Goal: Browse casually: Explore the website without a specific task or goal

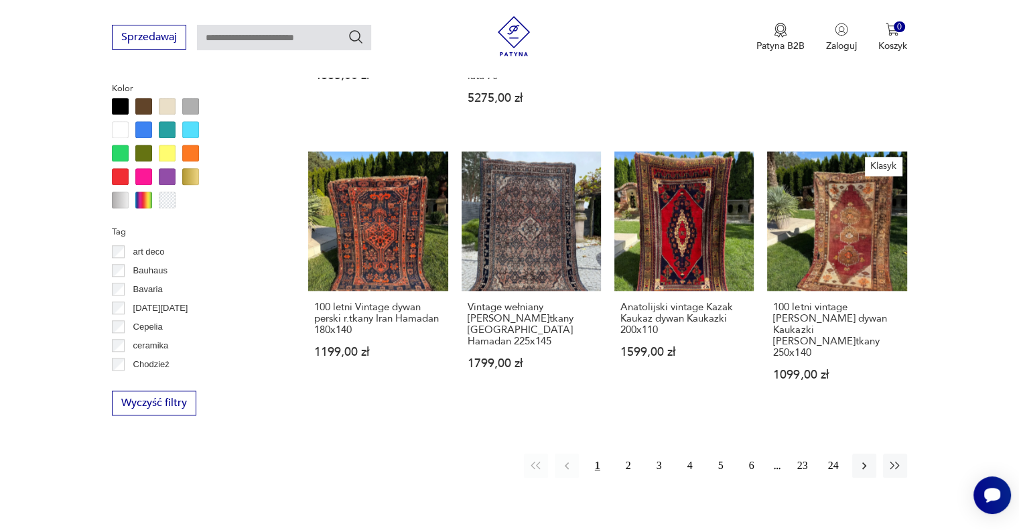
scroll to position [1277, 0]
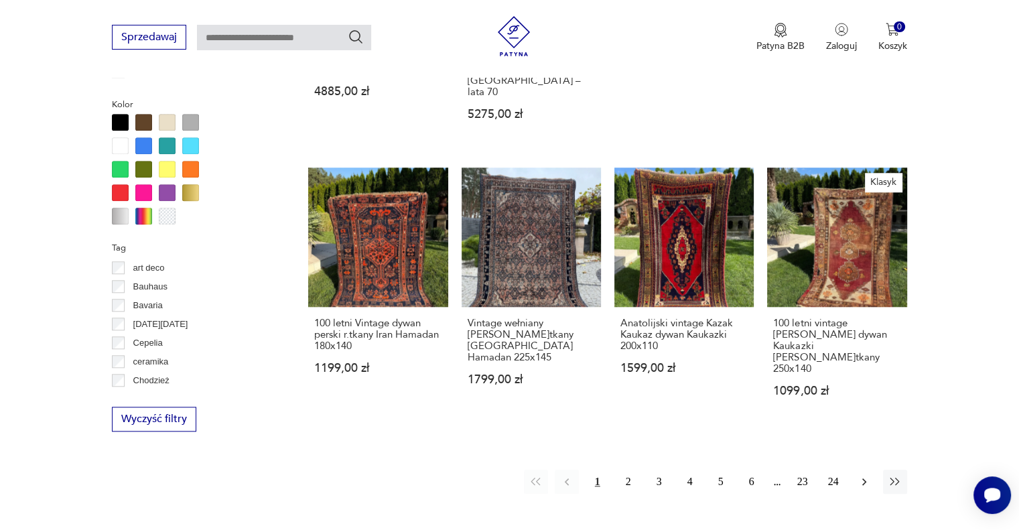
click at [862, 478] on icon "button" at bounding box center [864, 481] width 4 height 7
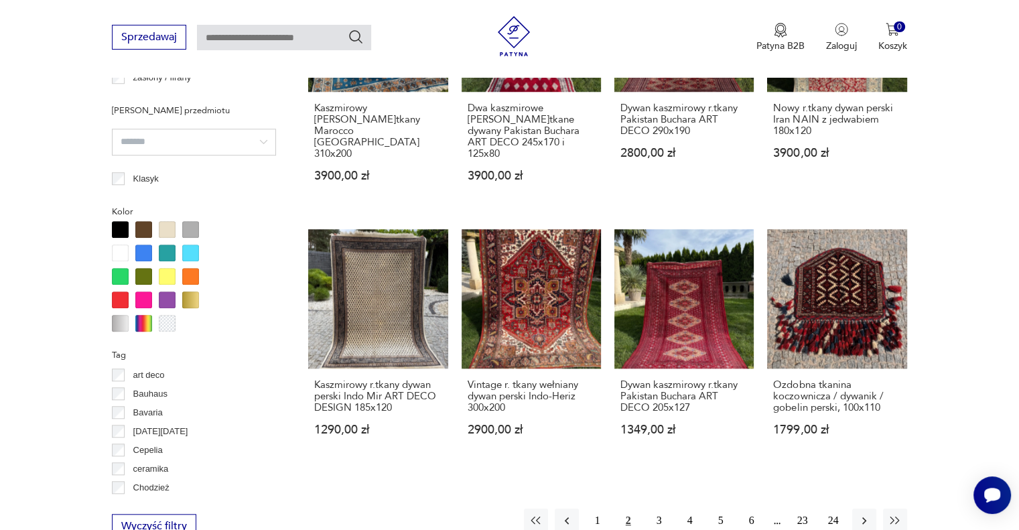
scroll to position [1184, 0]
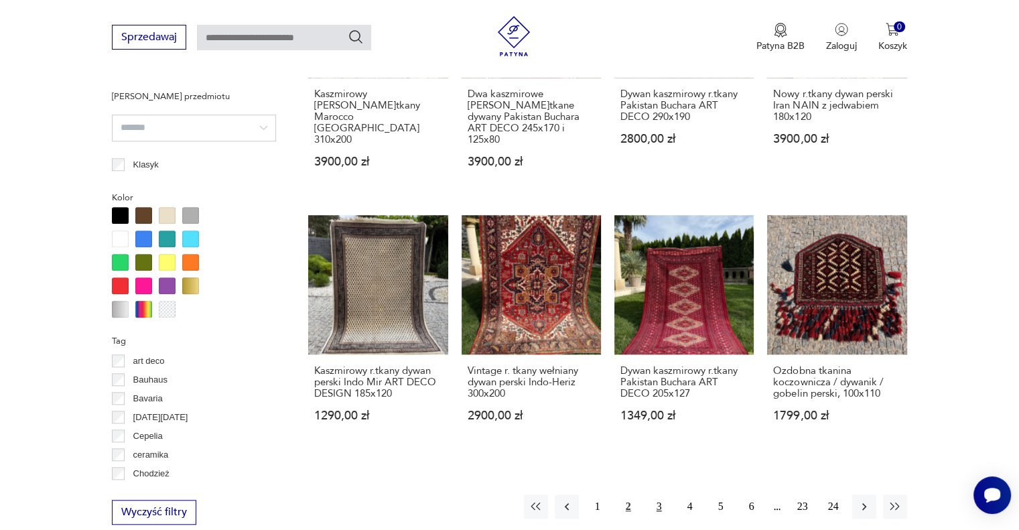
click at [659, 498] on button "3" at bounding box center [659, 506] width 24 height 24
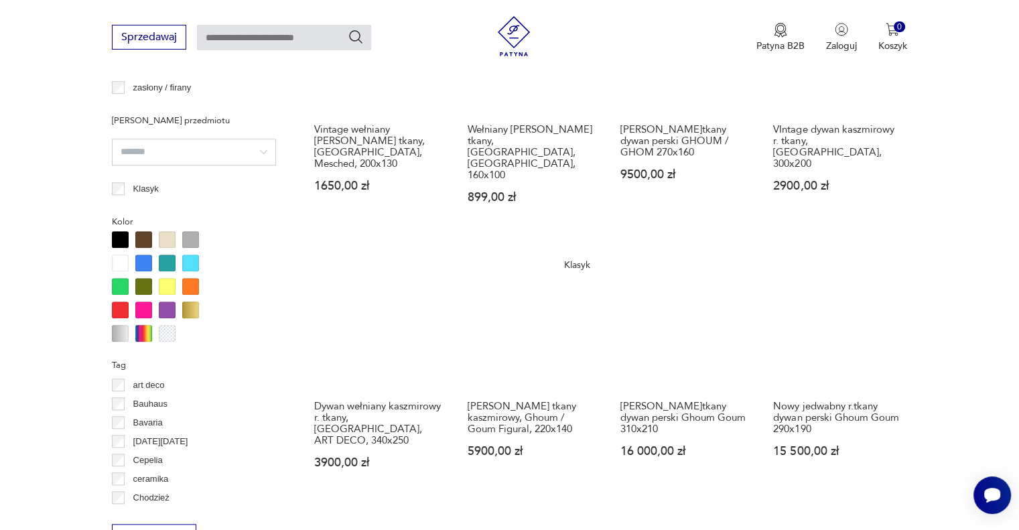
scroll to position [1167, 0]
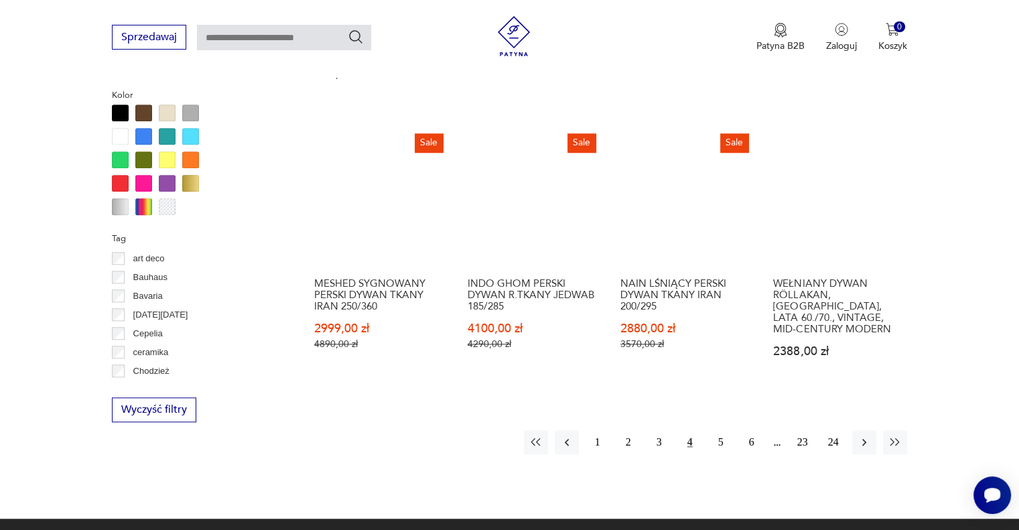
scroll to position [1291, 0]
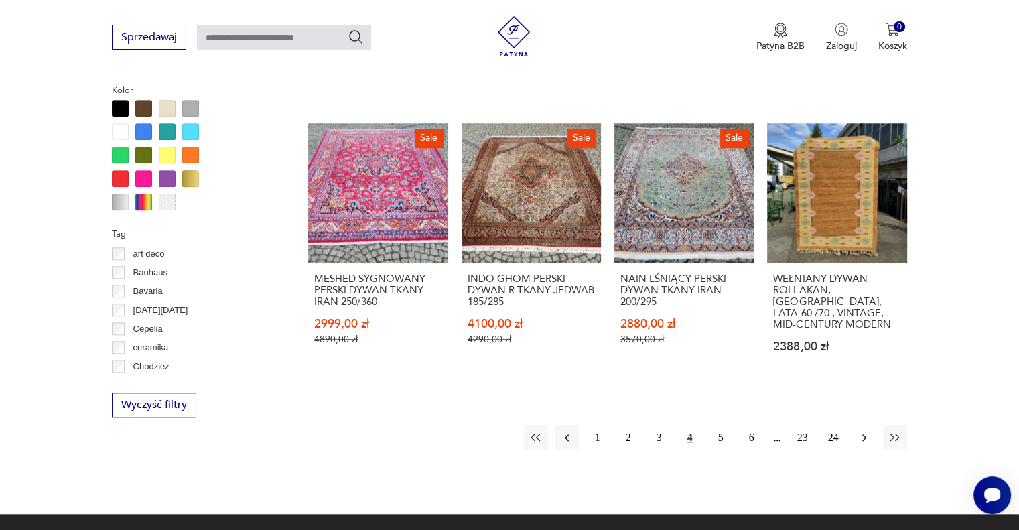
click at [865, 434] on icon "button" at bounding box center [864, 437] width 4 height 7
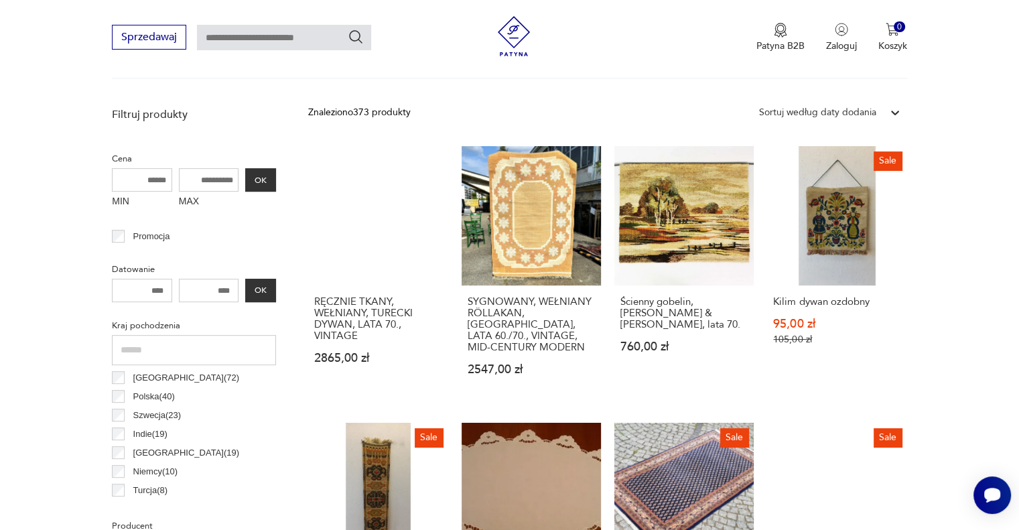
scroll to position [459, 0]
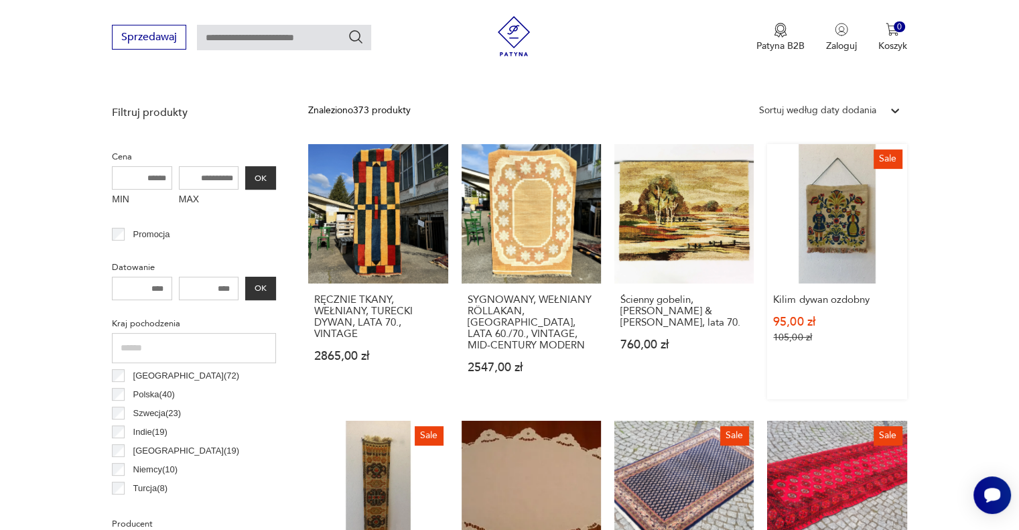
click at [851, 201] on link "Sale Kilim dywan ozdobny 95,00 zł 105,00 zł" at bounding box center [836, 271] width 139 height 255
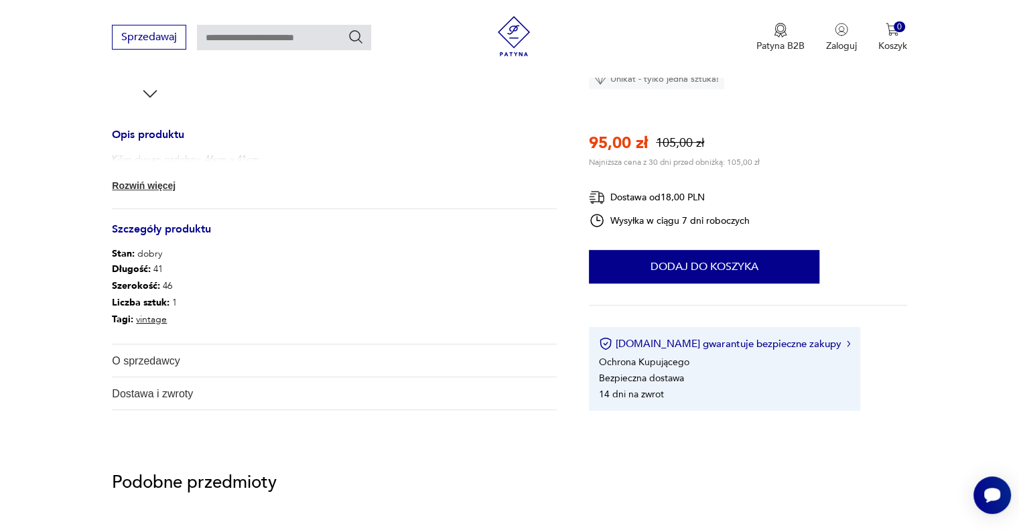
scroll to position [565, 0]
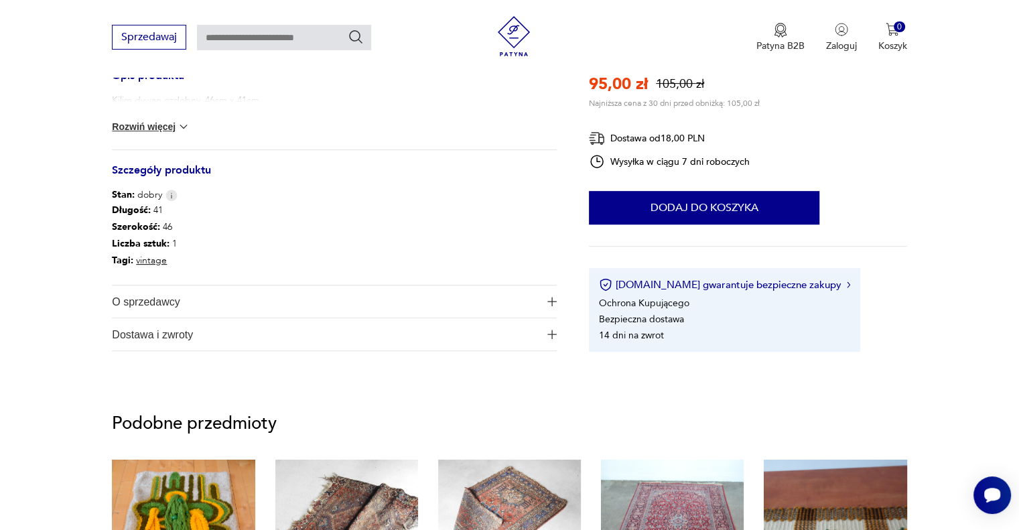
click at [169, 128] on button "Rozwiń więcej" at bounding box center [151, 126] width 78 height 13
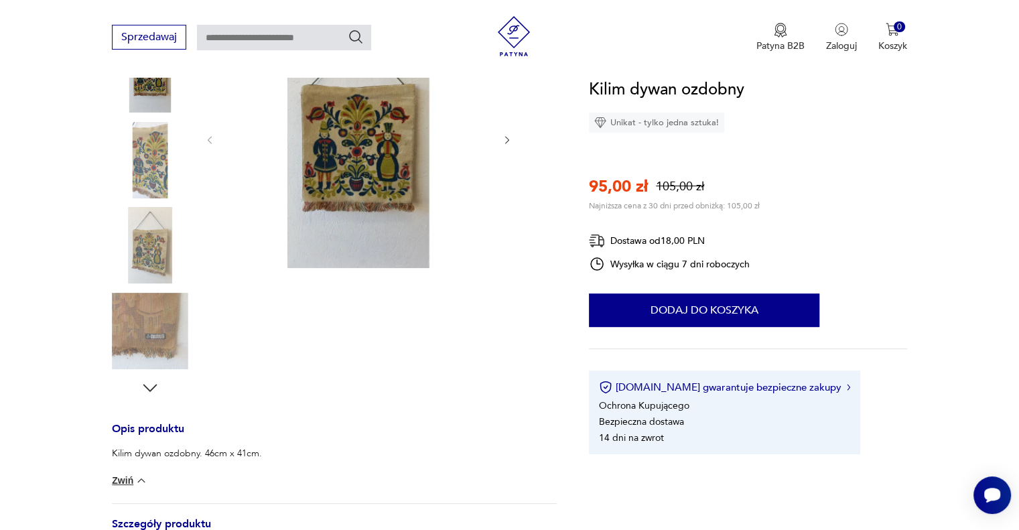
scroll to position [0, 0]
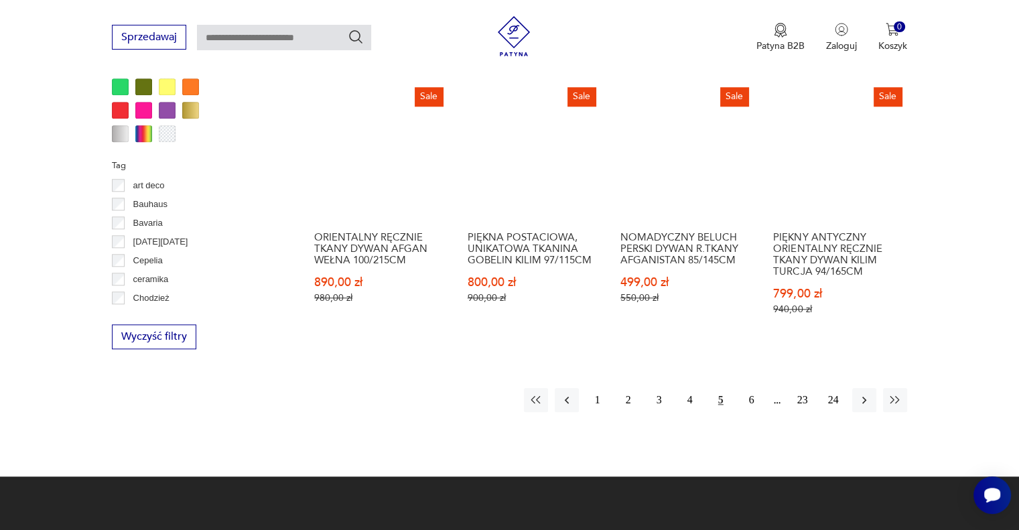
scroll to position [1361, 0]
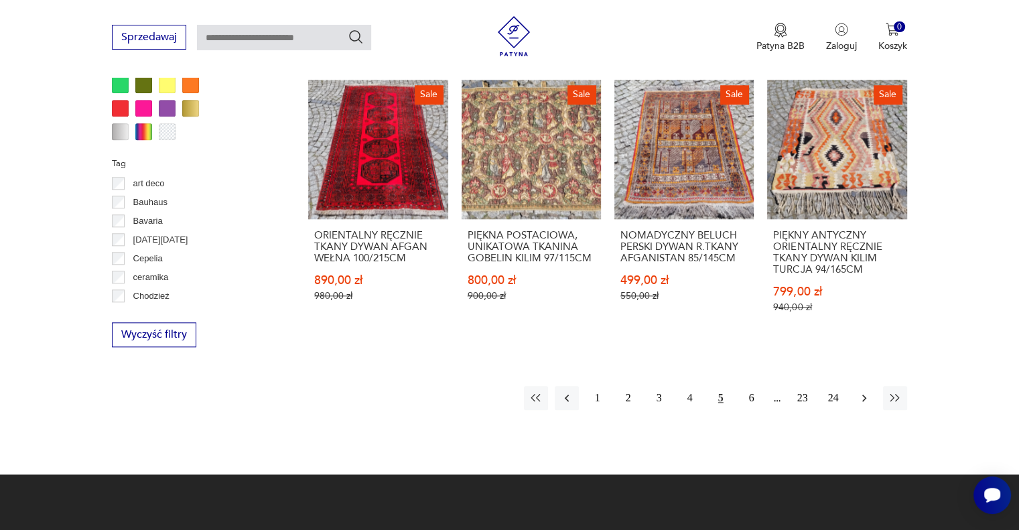
click at [859, 391] on icon "button" at bounding box center [863, 397] width 13 height 13
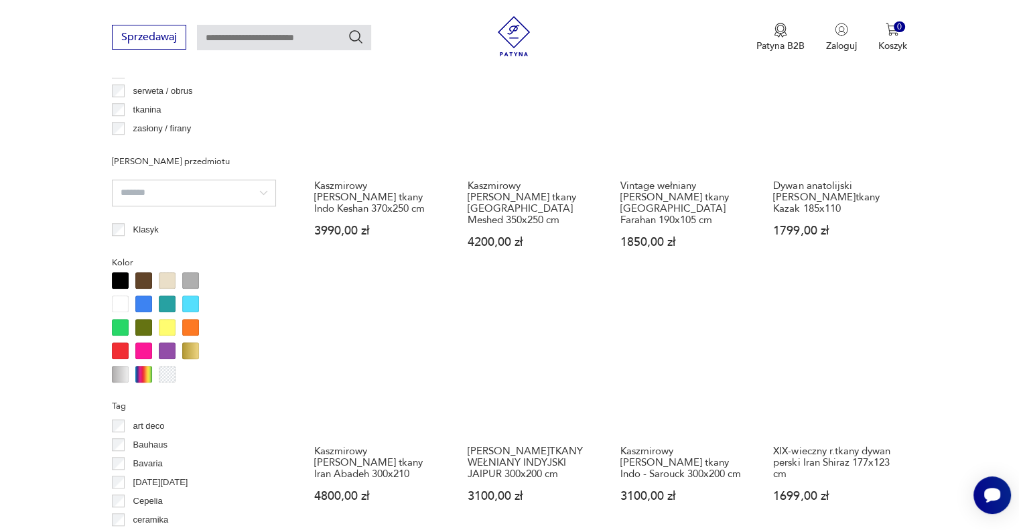
scroll to position [1213, 0]
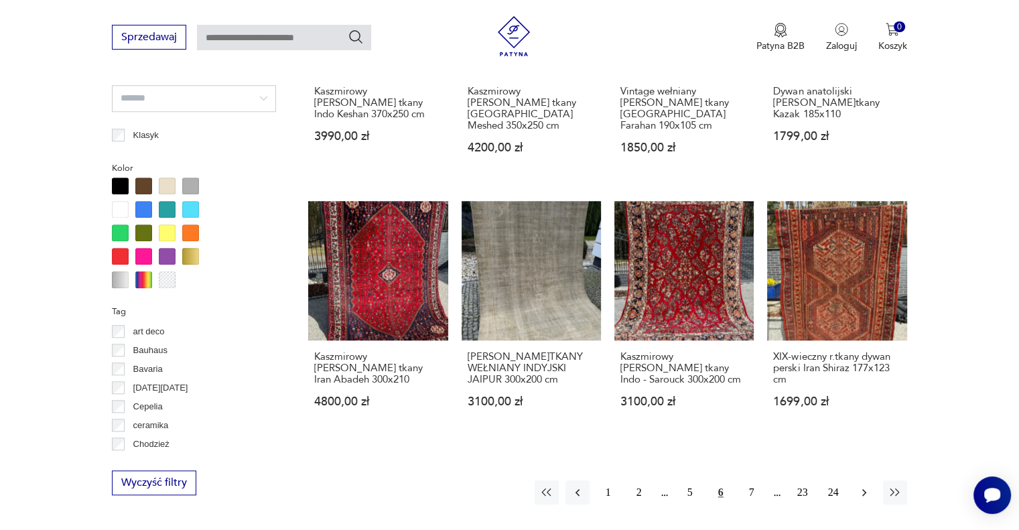
click at [857, 485] on icon "button" at bounding box center [863, 491] width 13 height 13
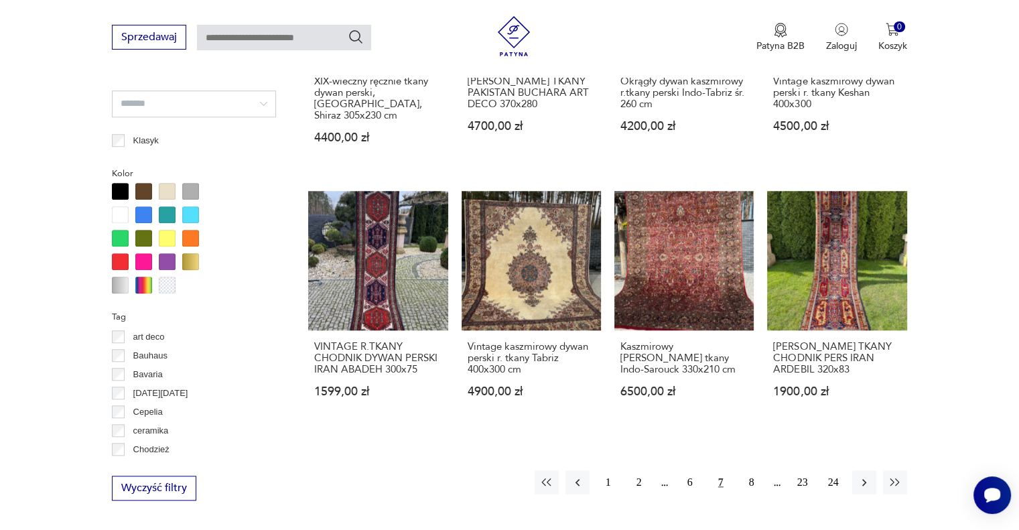
scroll to position [1176, 0]
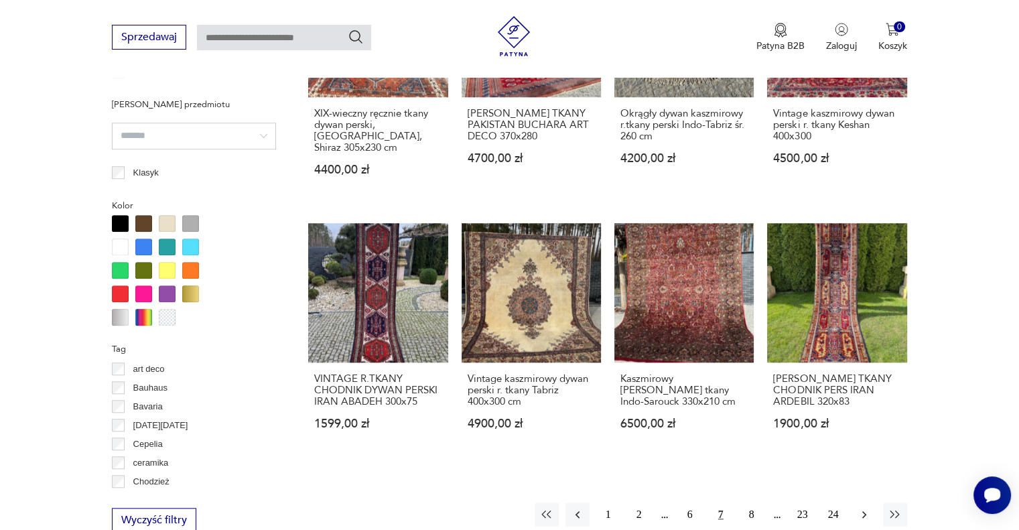
click at [865, 514] on icon "button" at bounding box center [864, 514] width 4 height 7
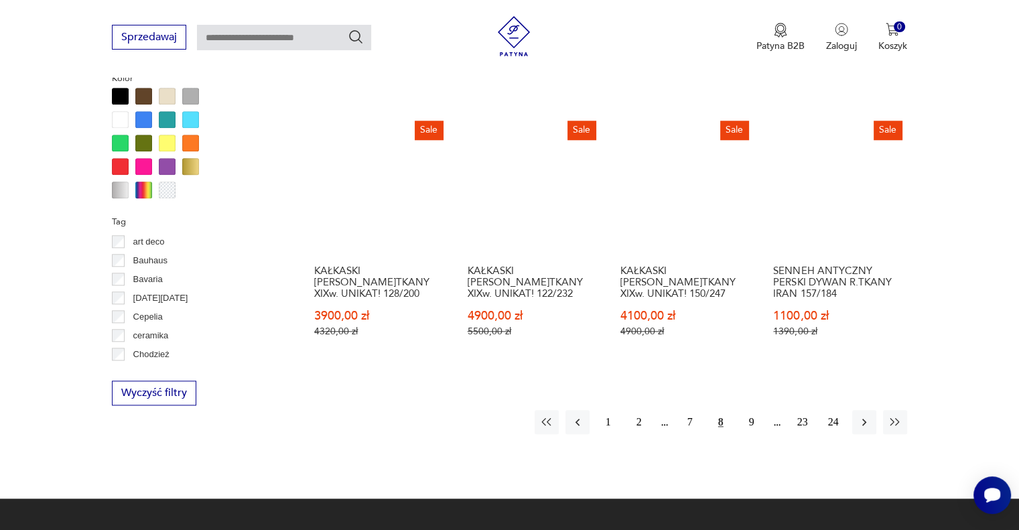
scroll to position [1322, 0]
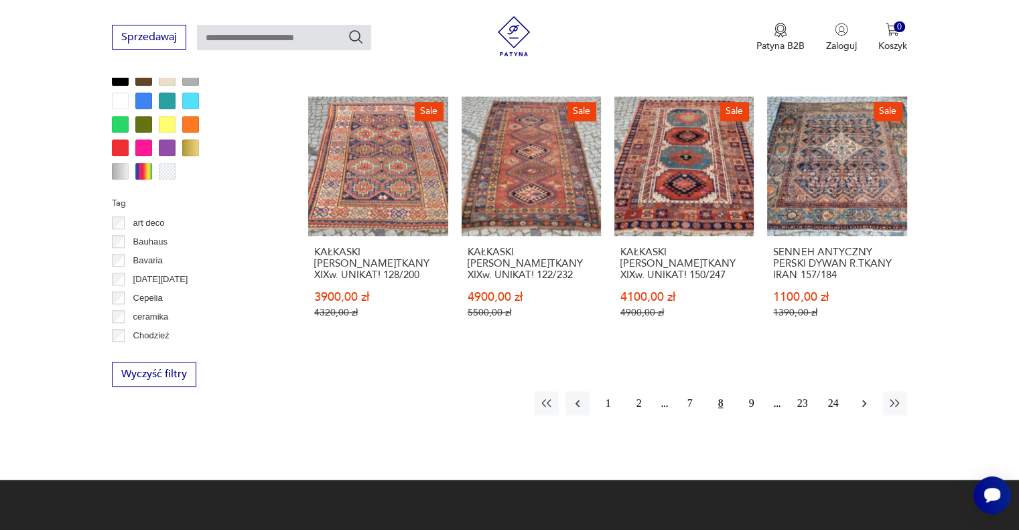
click at [862, 396] on icon "button" at bounding box center [863, 402] width 13 height 13
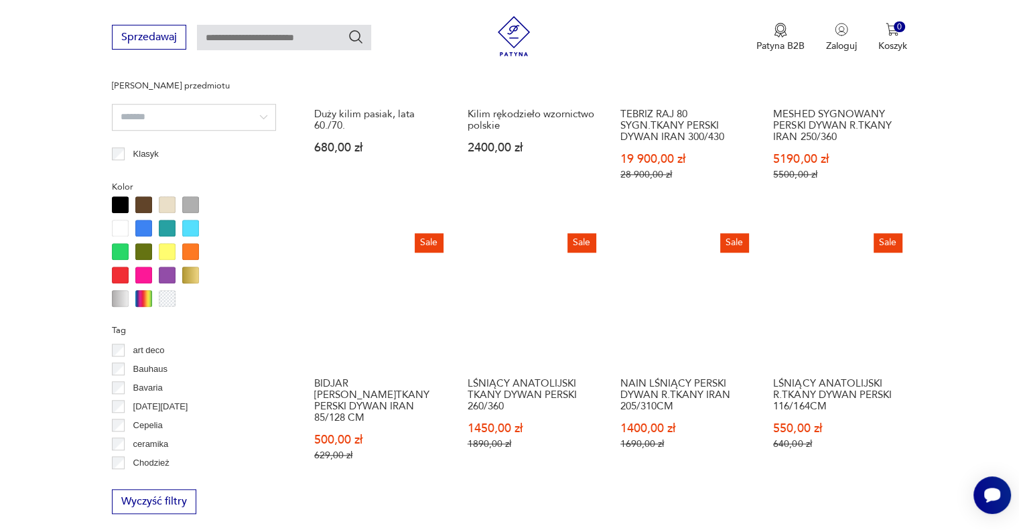
scroll to position [1236, 0]
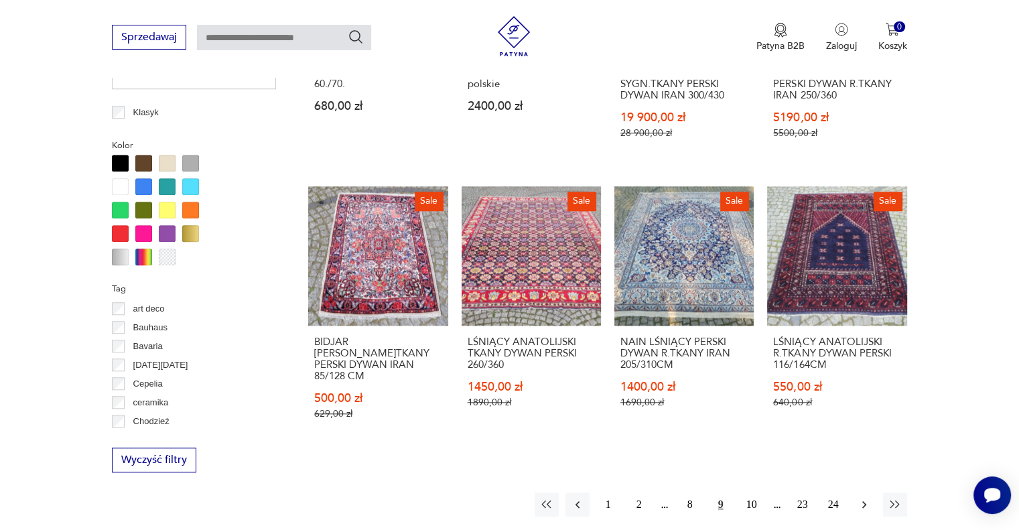
click at [867, 498] on icon "button" at bounding box center [863, 504] width 13 height 13
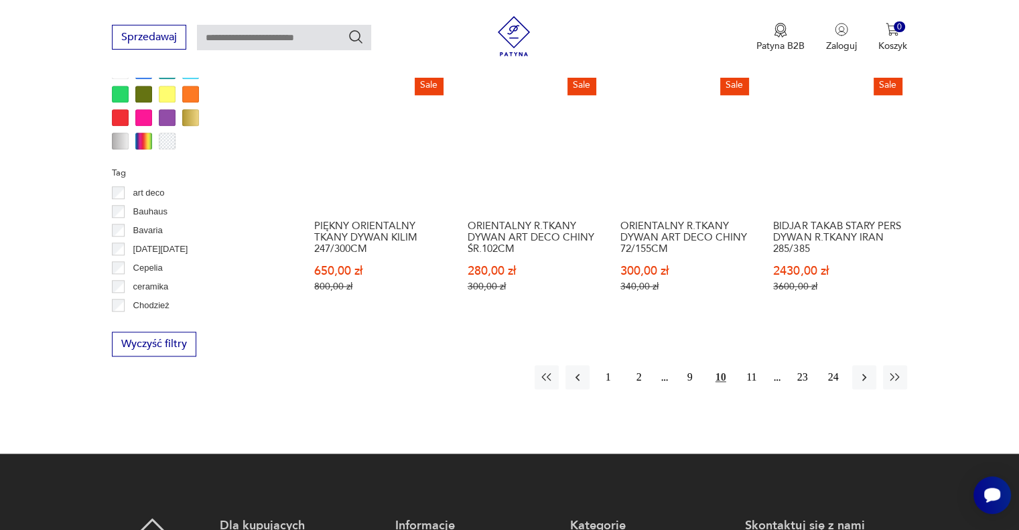
scroll to position [1389, 0]
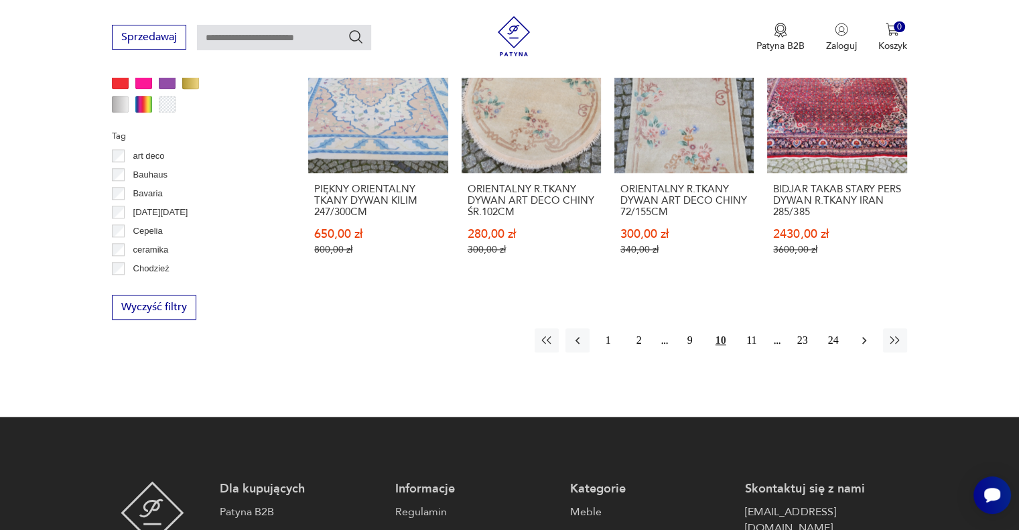
click at [862, 335] on button "button" at bounding box center [864, 340] width 24 height 24
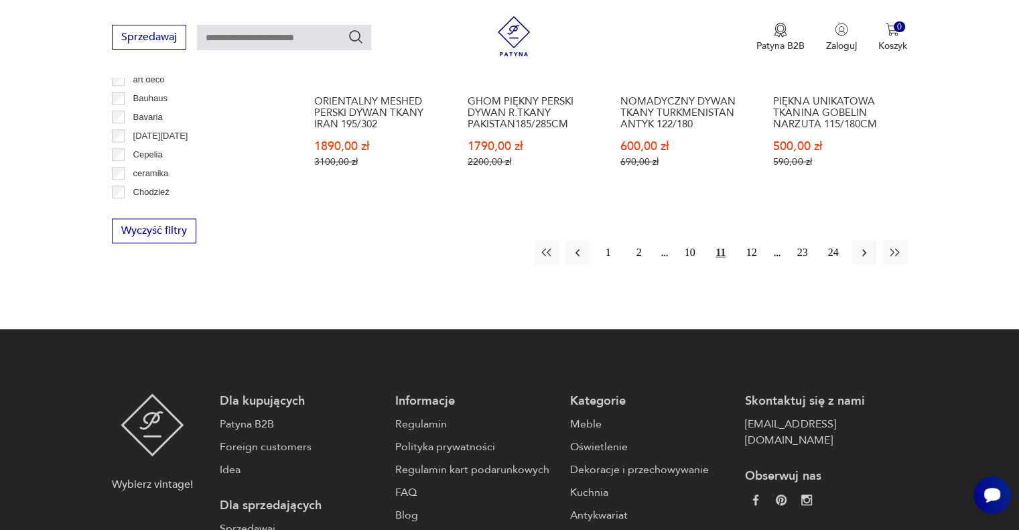
scroll to position [1460, 0]
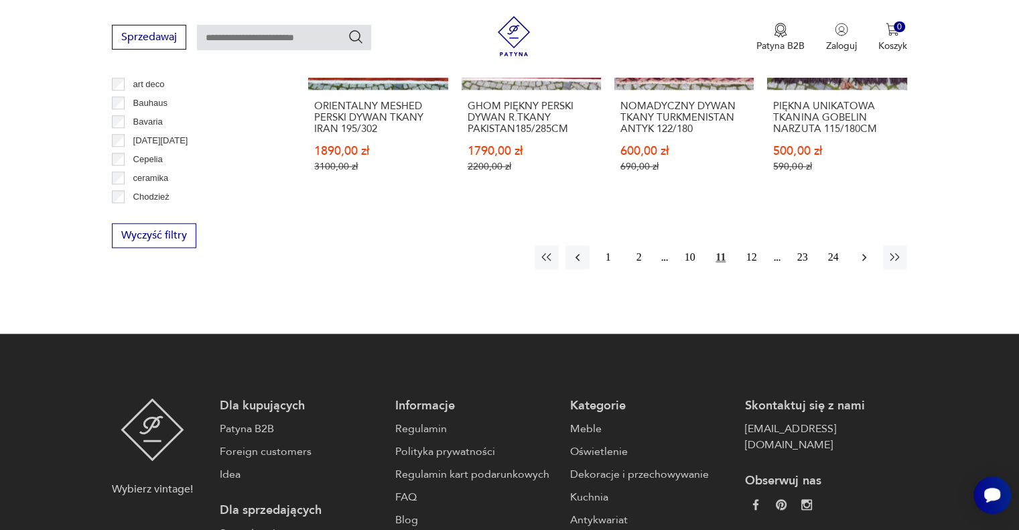
click at [857, 246] on button "button" at bounding box center [864, 257] width 24 height 24
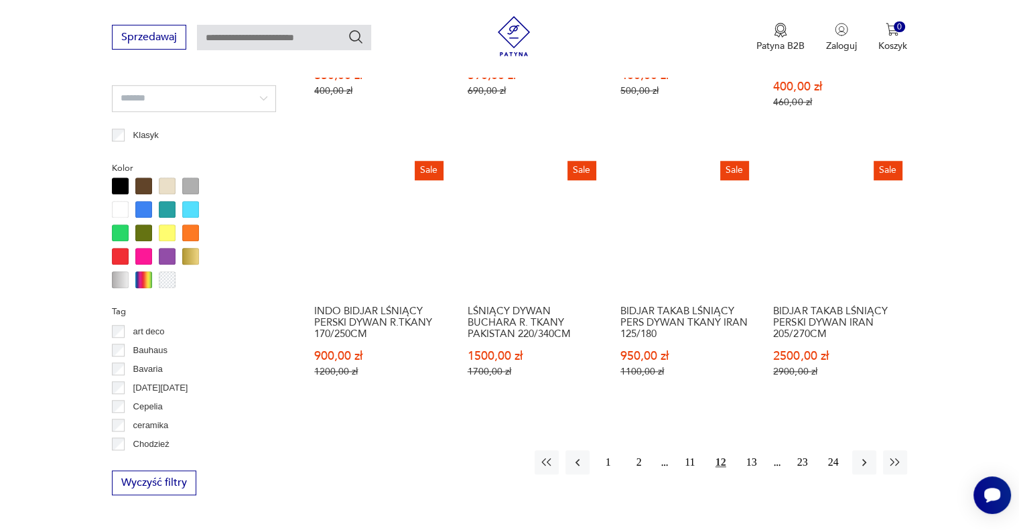
scroll to position [1261, 0]
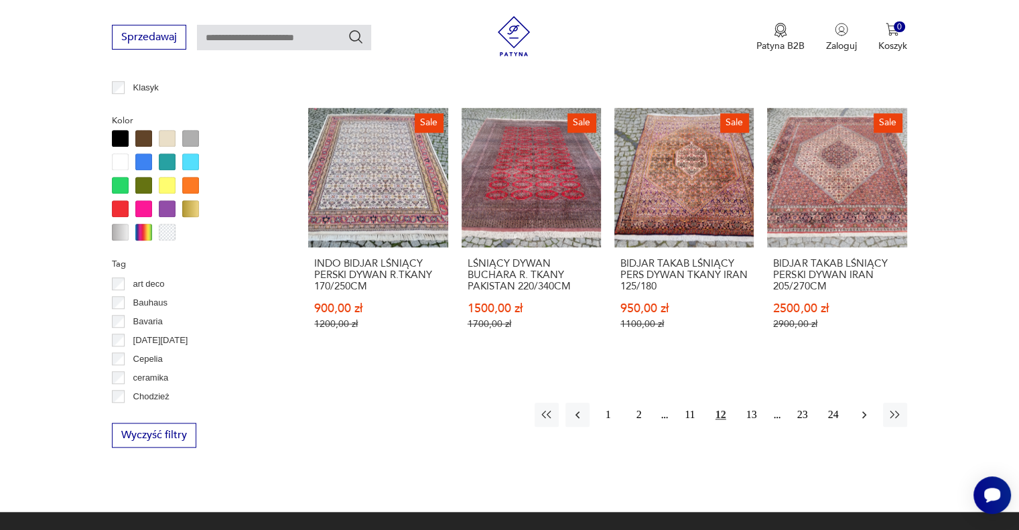
click at [865, 411] on icon "button" at bounding box center [864, 414] width 4 height 7
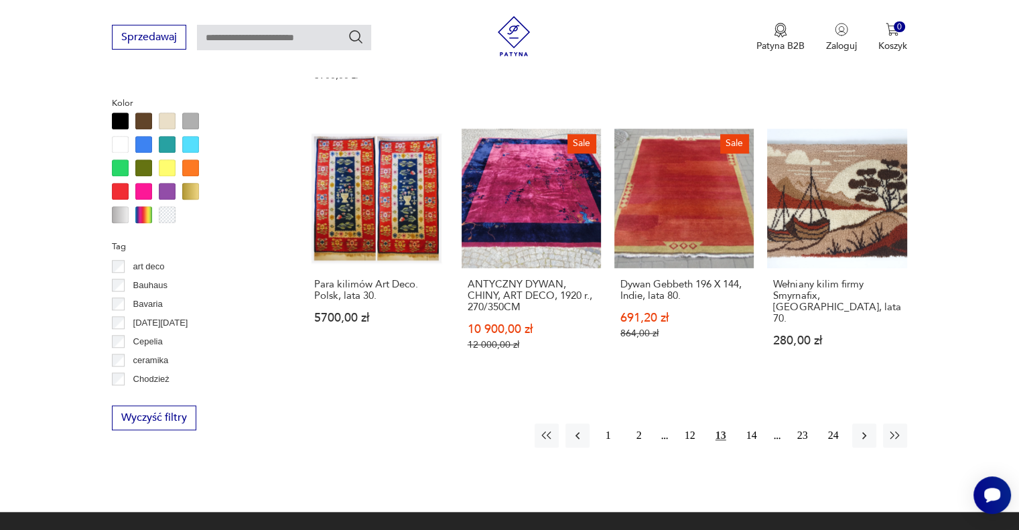
scroll to position [1280, 0]
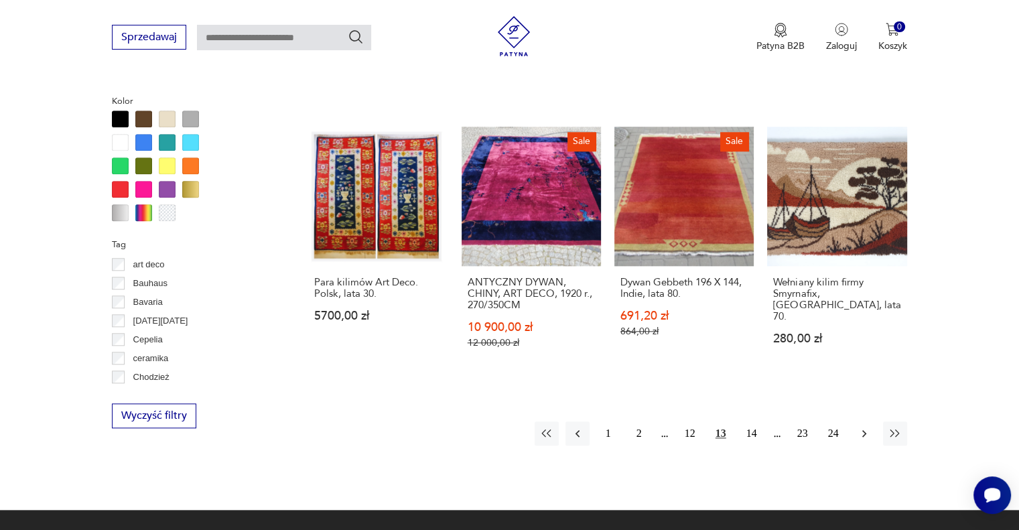
click at [865, 427] on icon "button" at bounding box center [863, 433] width 13 height 13
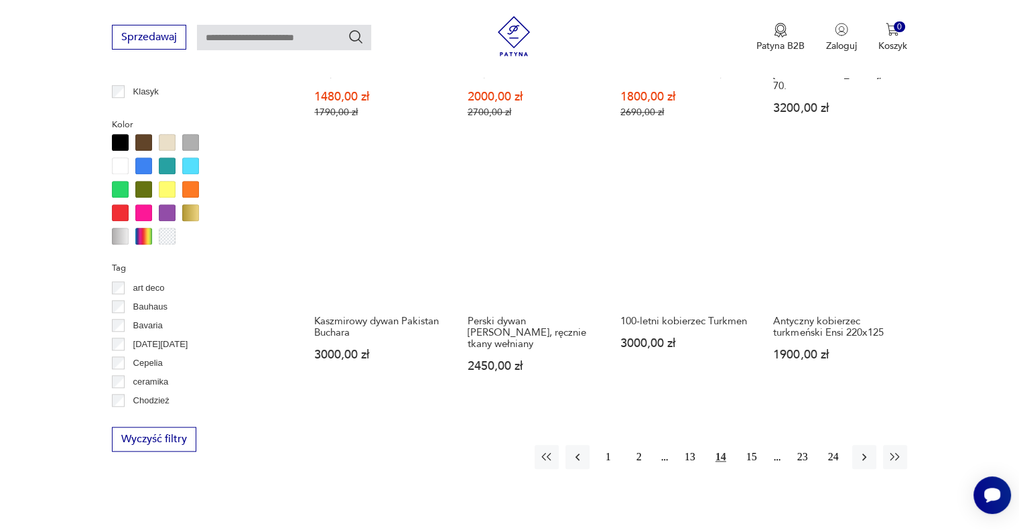
scroll to position [1259, 0]
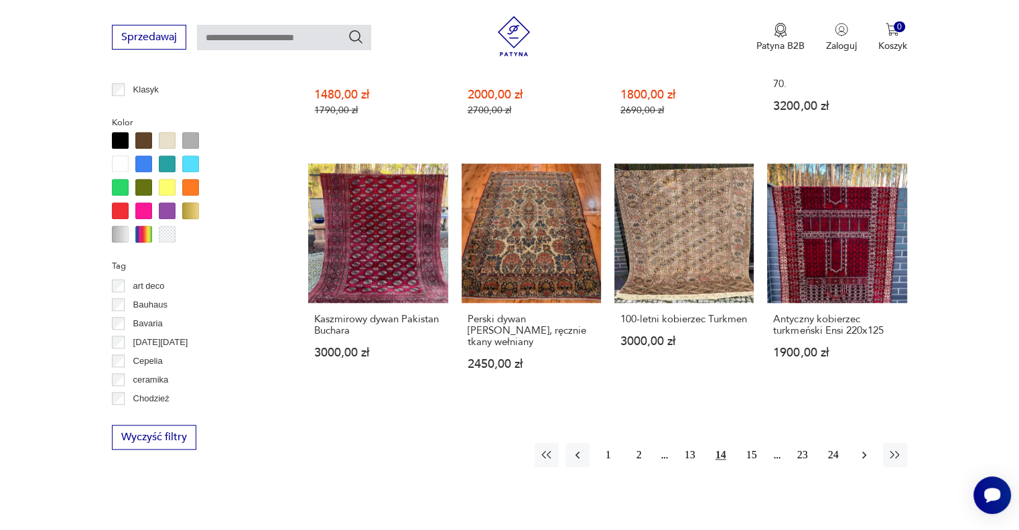
click at [862, 443] on button "button" at bounding box center [864, 455] width 24 height 24
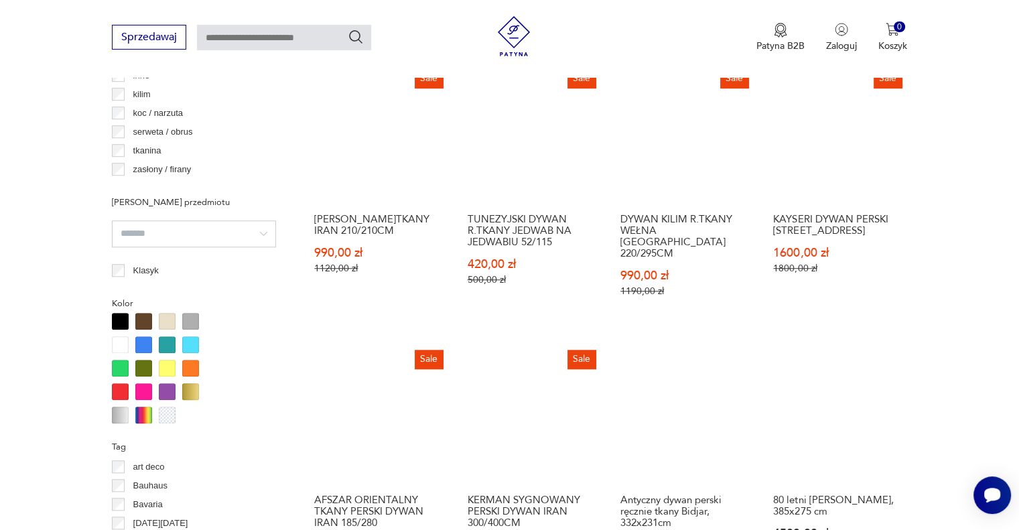
scroll to position [1266, 0]
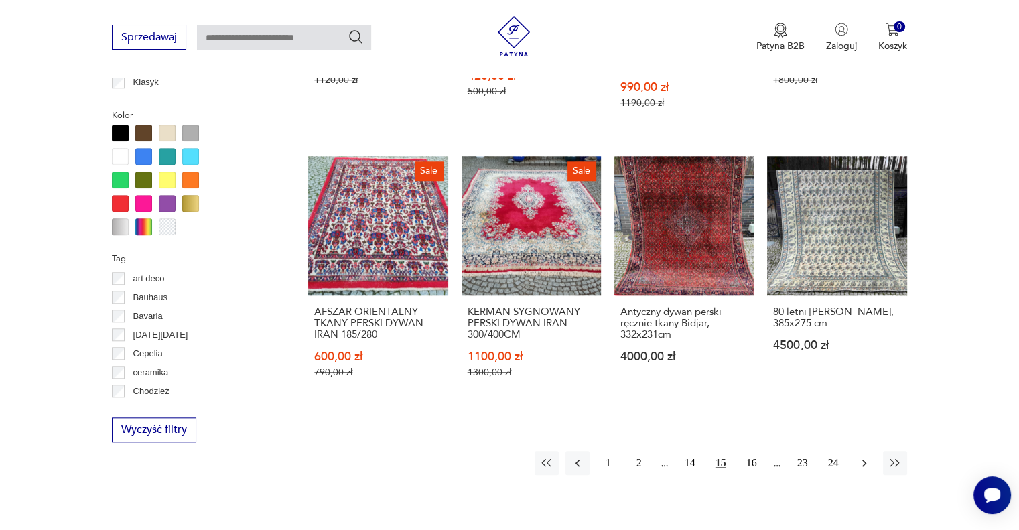
click at [861, 456] on icon "button" at bounding box center [863, 462] width 13 height 13
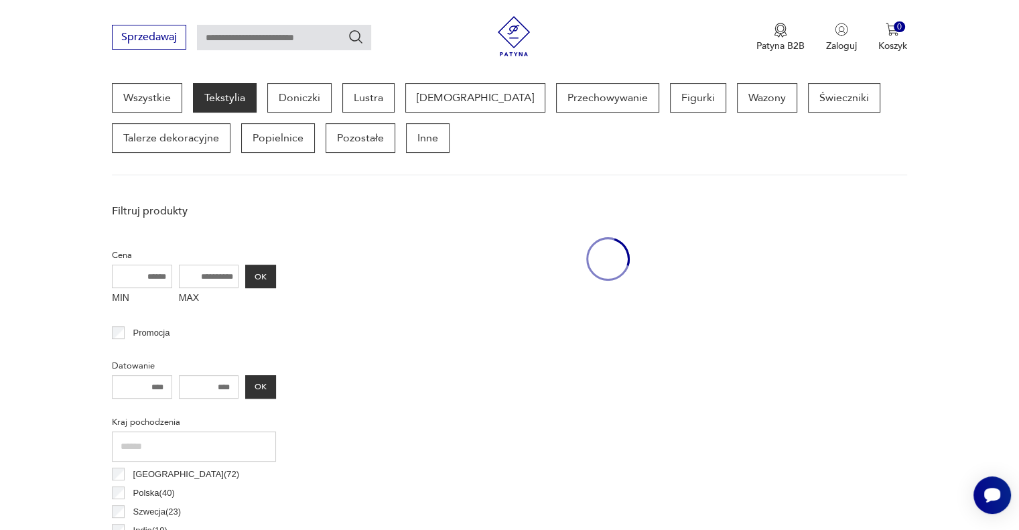
scroll to position [355, 0]
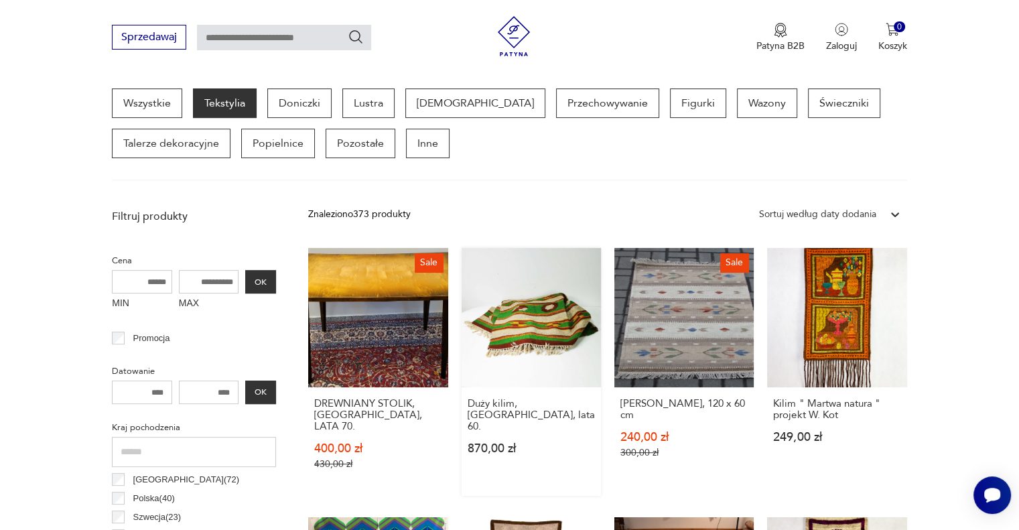
click at [516, 300] on link "Duży kilim, [GEOGRAPHIC_DATA], lata 60. 870,00 zł" at bounding box center [530, 372] width 139 height 248
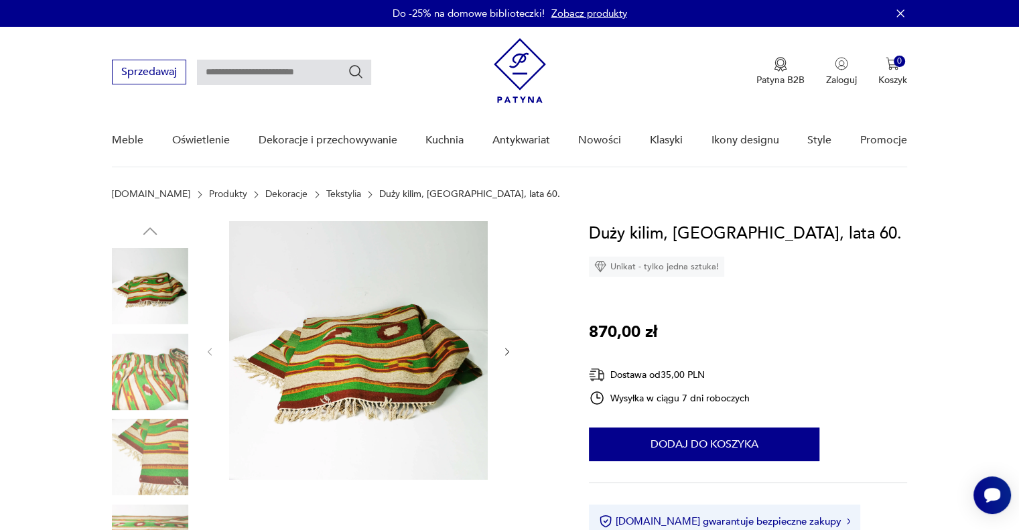
click at [509, 357] on button "button" at bounding box center [507, 351] width 11 height 13
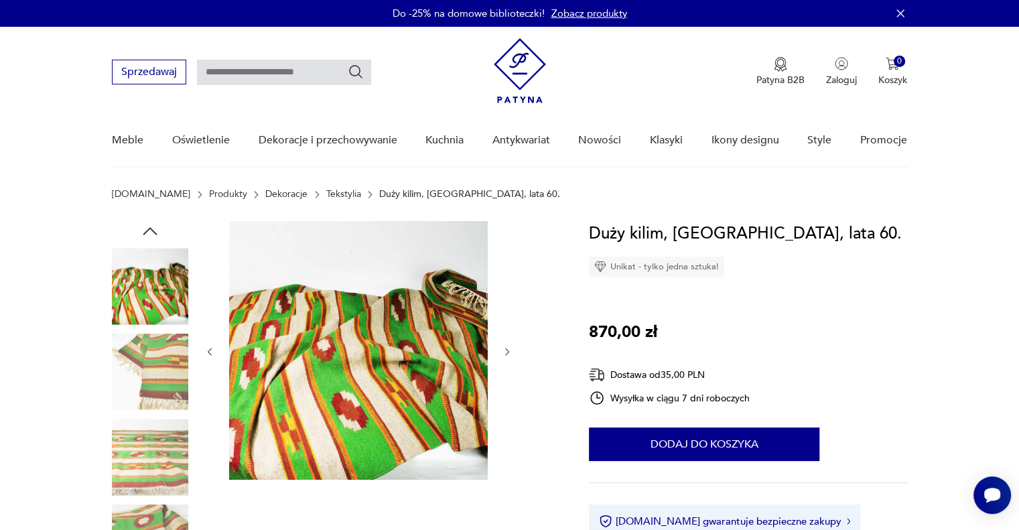
click at [509, 357] on button "button" at bounding box center [507, 351] width 11 height 13
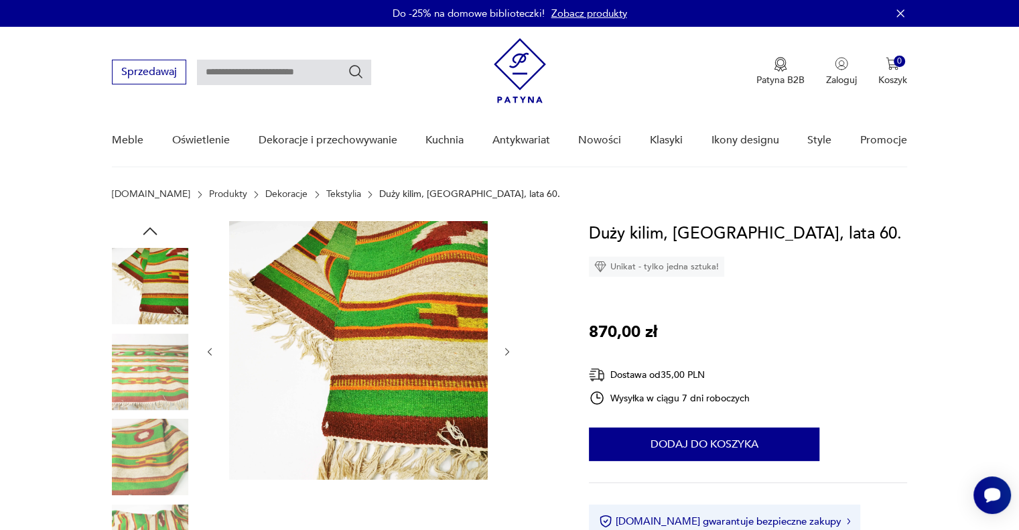
click at [509, 357] on button "button" at bounding box center [507, 351] width 11 height 13
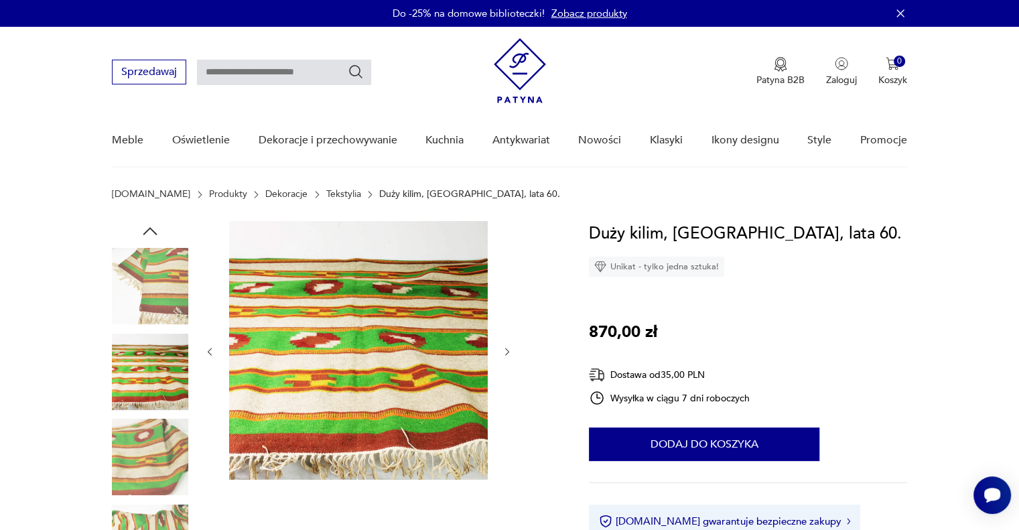
click at [509, 357] on button "button" at bounding box center [507, 351] width 11 height 13
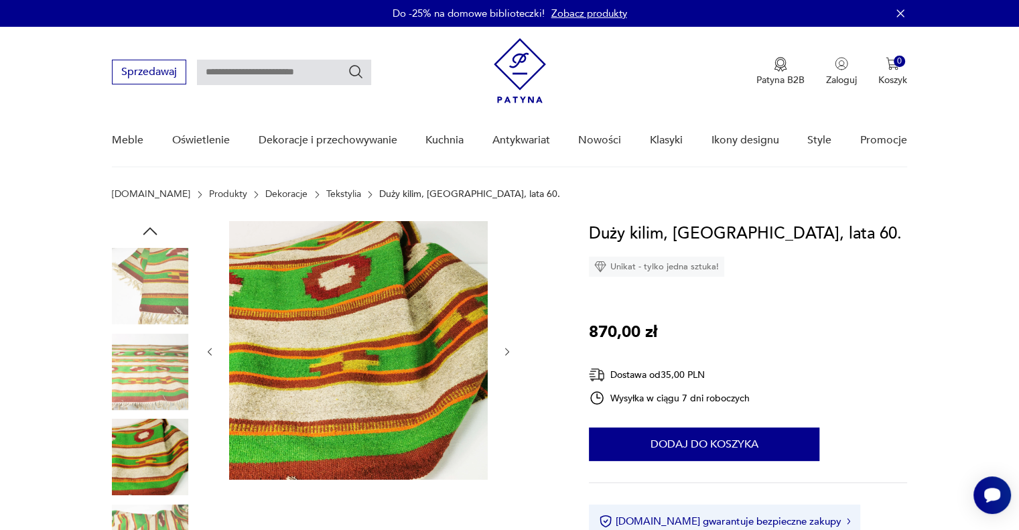
click at [509, 357] on button "button" at bounding box center [507, 351] width 11 height 13
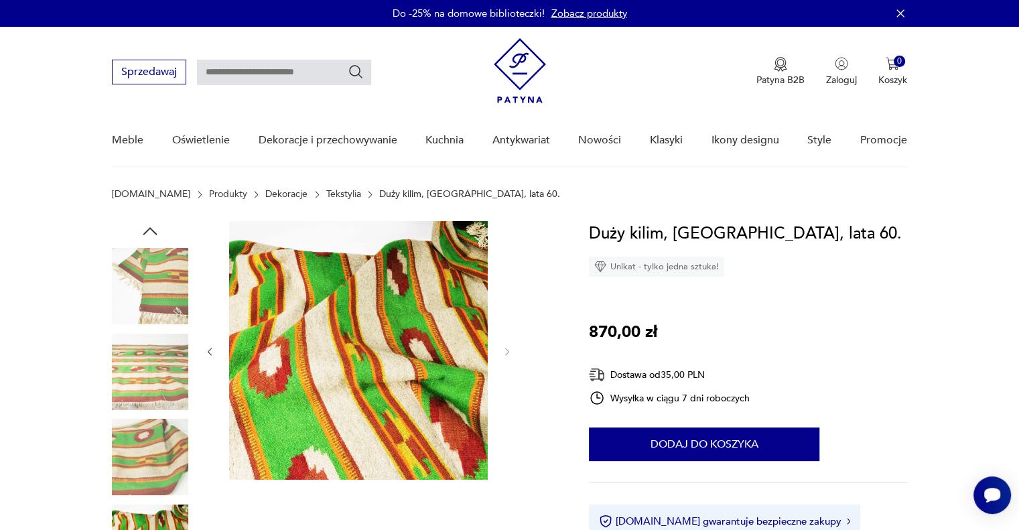
click at [500, 340] on div at bounding box center [358, 351] width 308 height 261
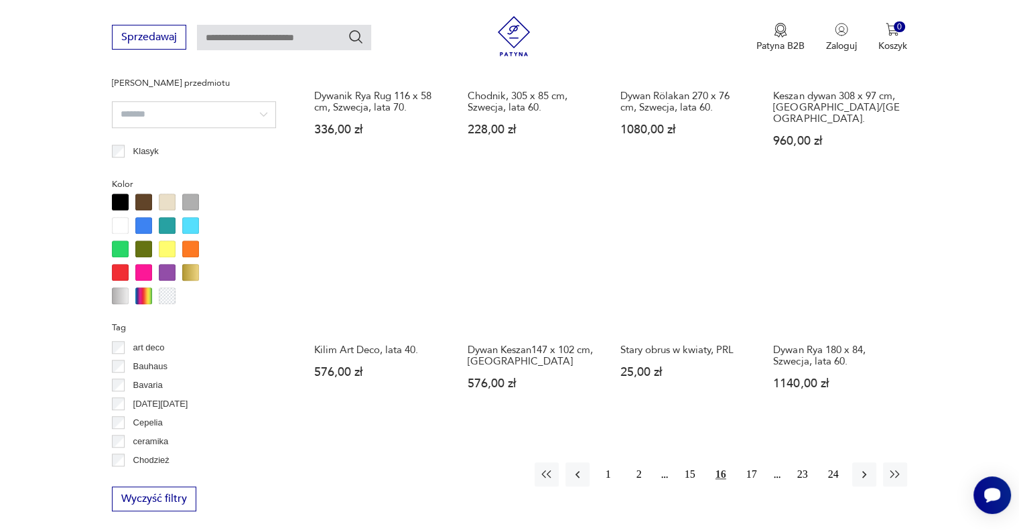
scroll to position [1199, 0]
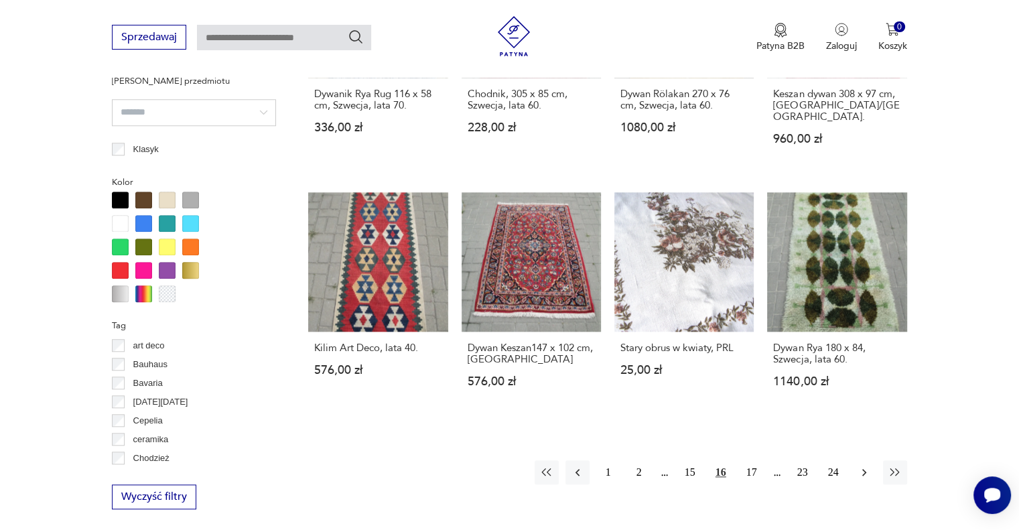
click at [865, 465] on icon "button" at bounding box center [863, 471] width 13 height 13
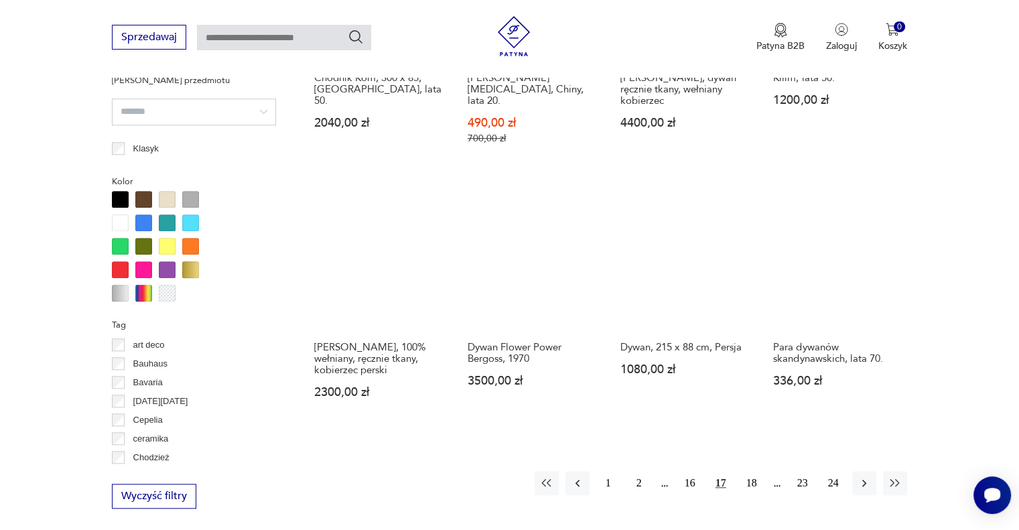
scroll to position [1207, 0]
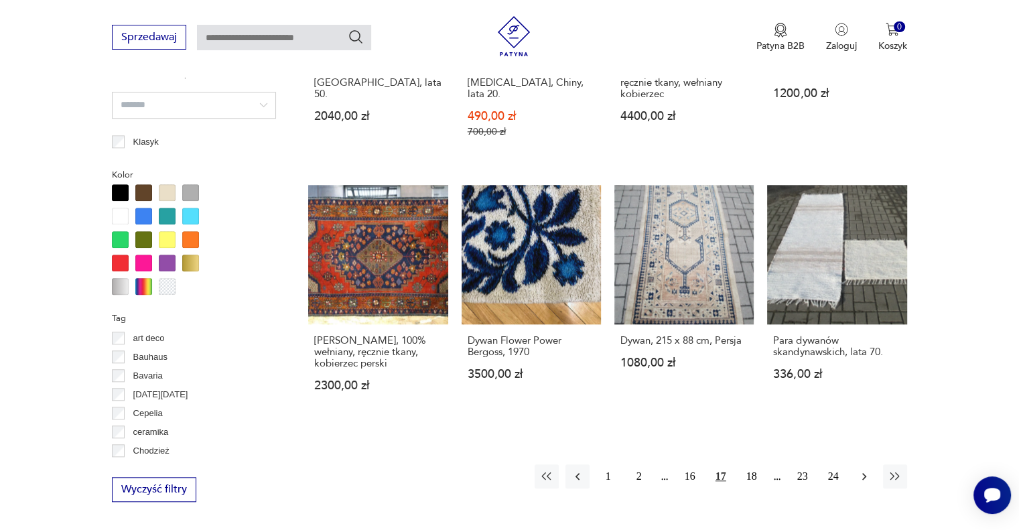
click at [860, 469] on icon "button" at bounding box center [863, 475] width 13 height 13
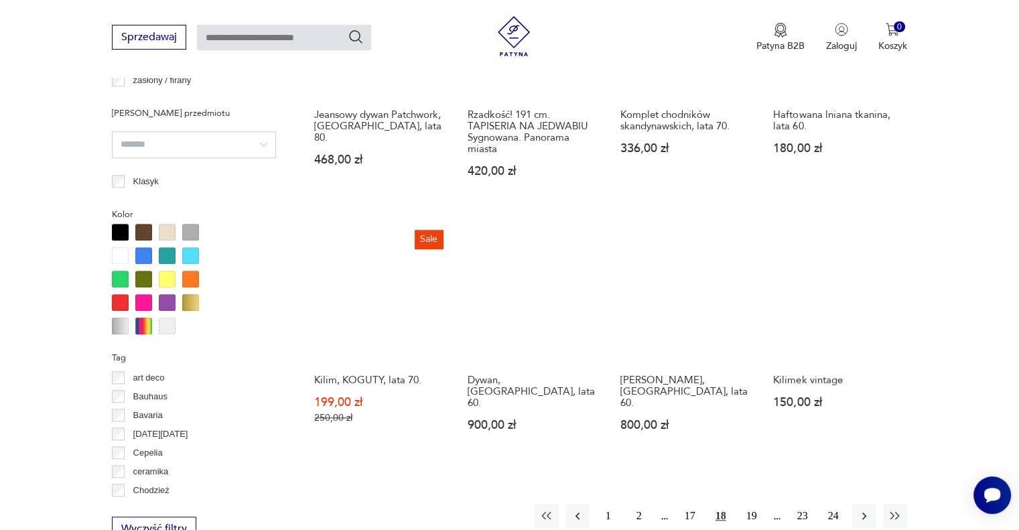
scroll to position [1208, 0]
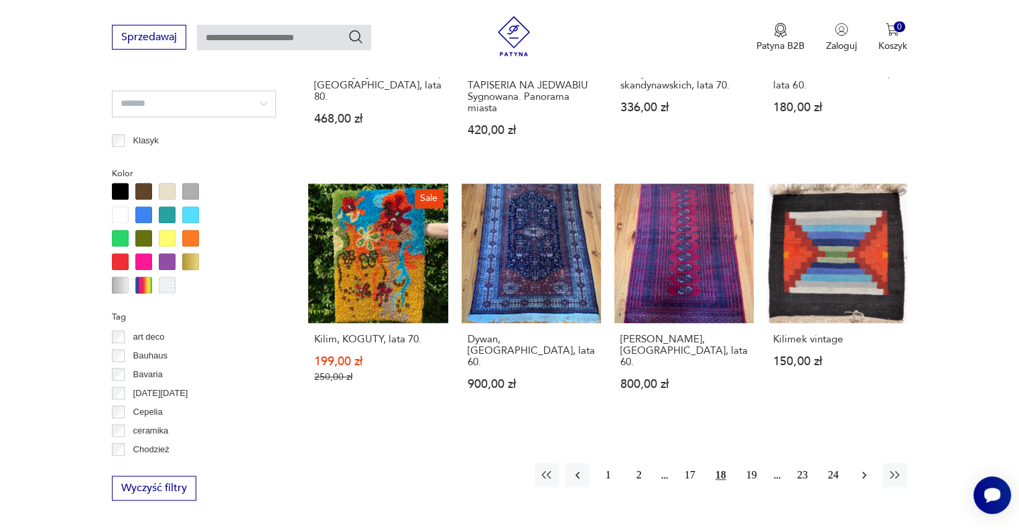
click at [862, 471] on icon "button" at bounding box center [864, 474] width 4 height 7
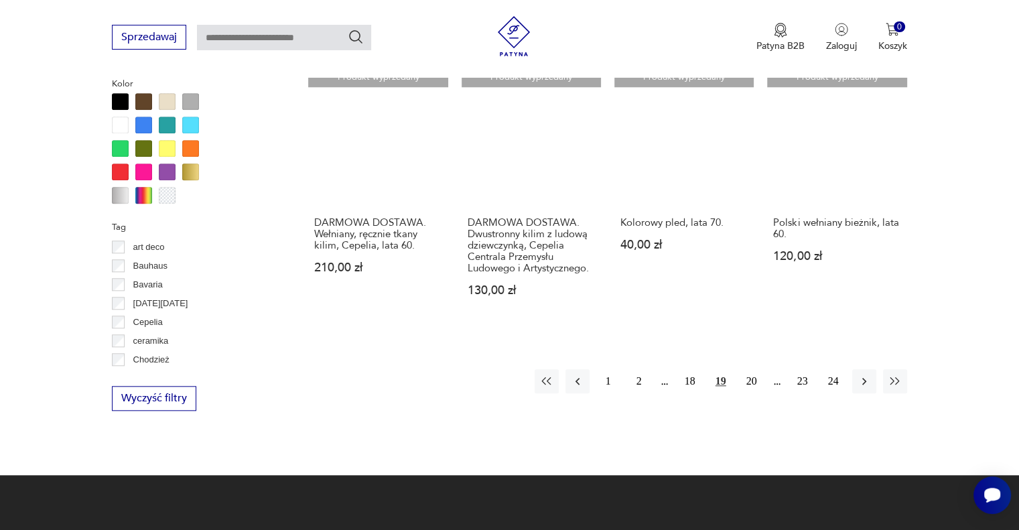
scroll to position [1334, 0]
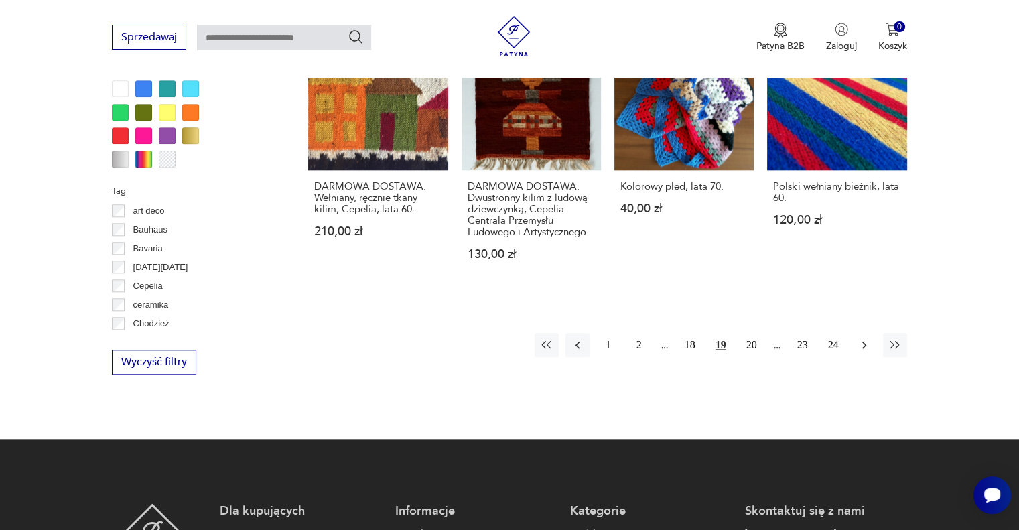
click at [854, 333] on button "button" at bounding box center [864, 345] width 24 height 24
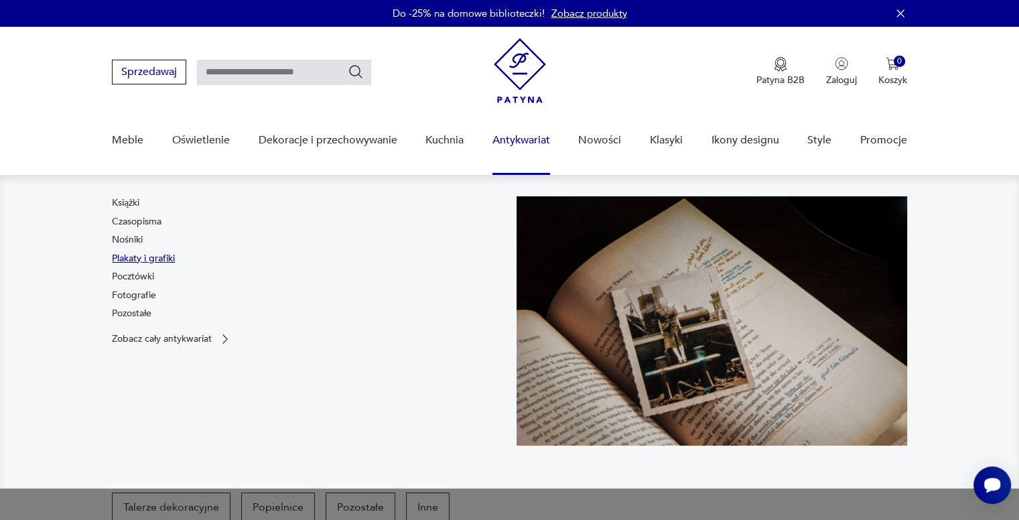
click at [138, 262] on link "Plakaty i grafiki" at bounding box center [143, 258] width 63 height 13
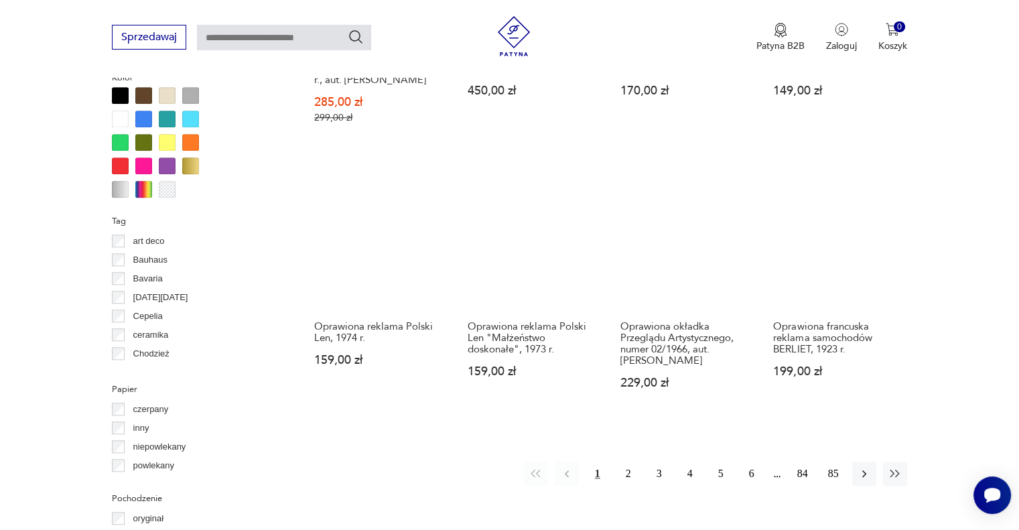
scroll to position [1232, 0]
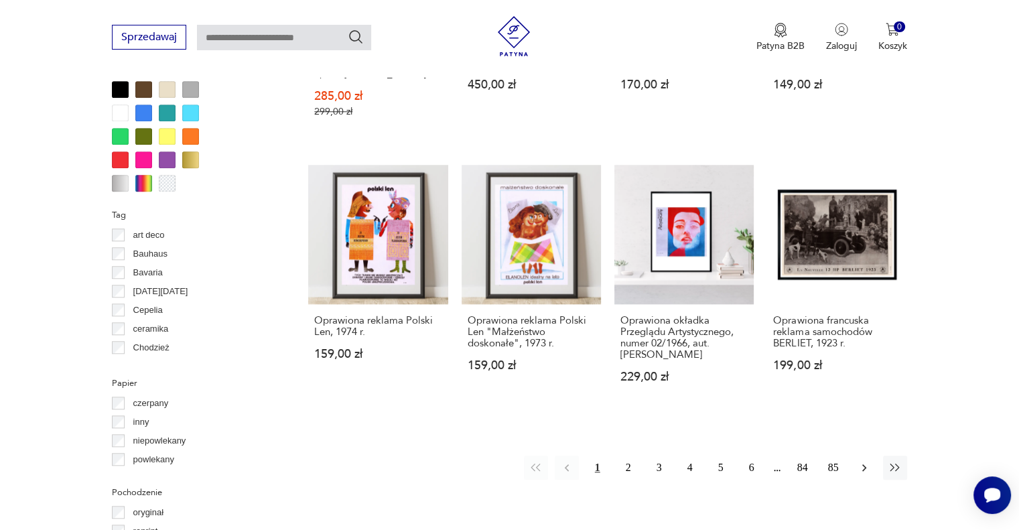
click at [868, 457] on button "button" at bounding box center [864, 467] width 24 height 24
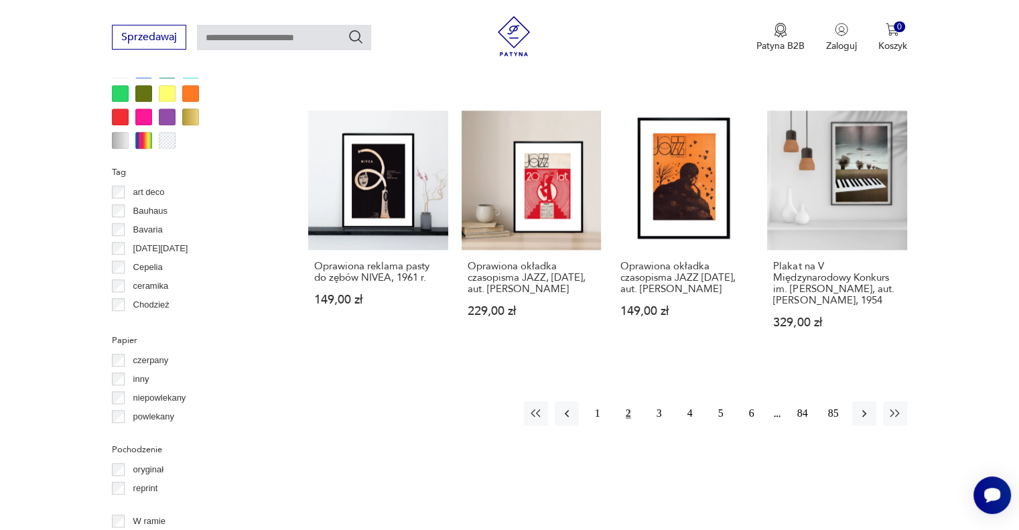
scroll to position [1280, 0]
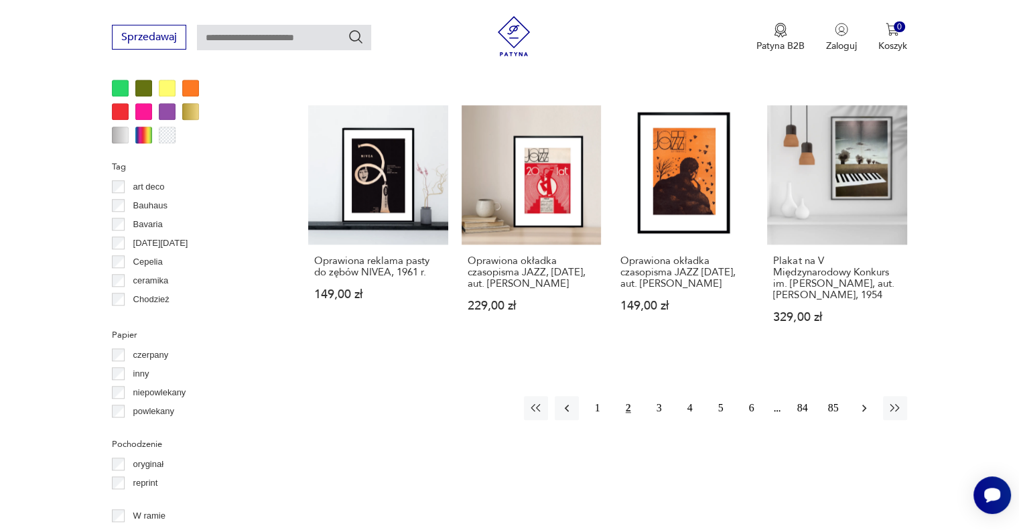
click at [868, 401] on icon "button" at bounding box center [863, 407] width 13 height 13
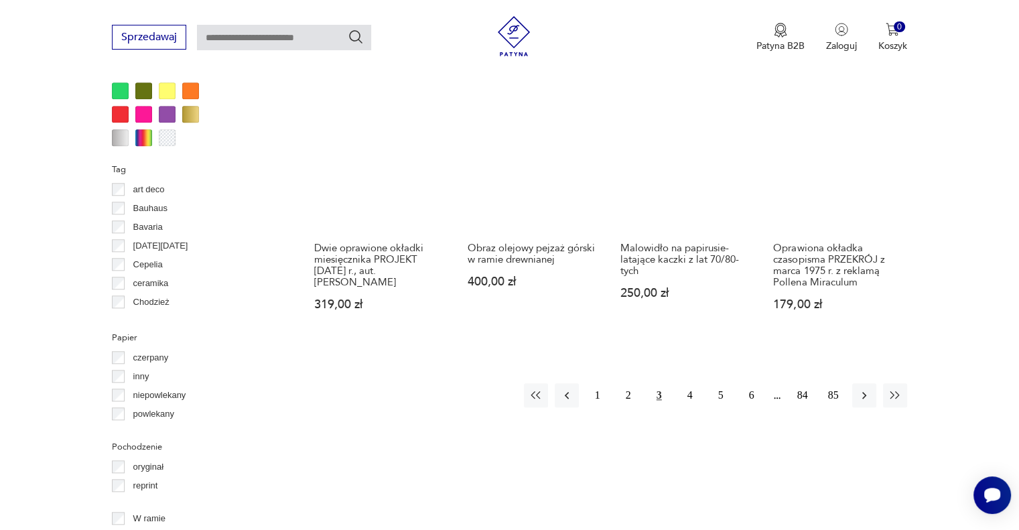
scroll to position [1290, 0]
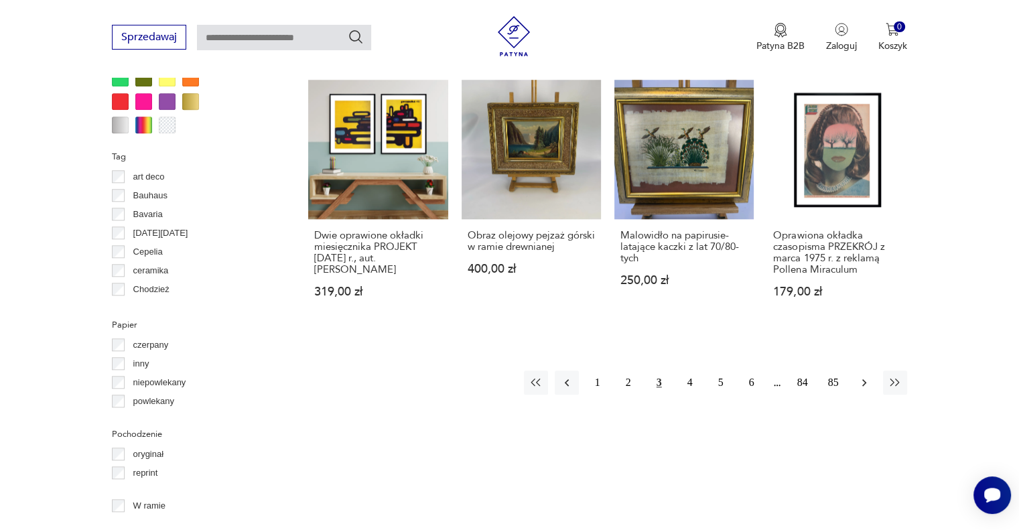
click at [858, 384] on icon "button" at bounding box center [863, 382] width 13 height 13
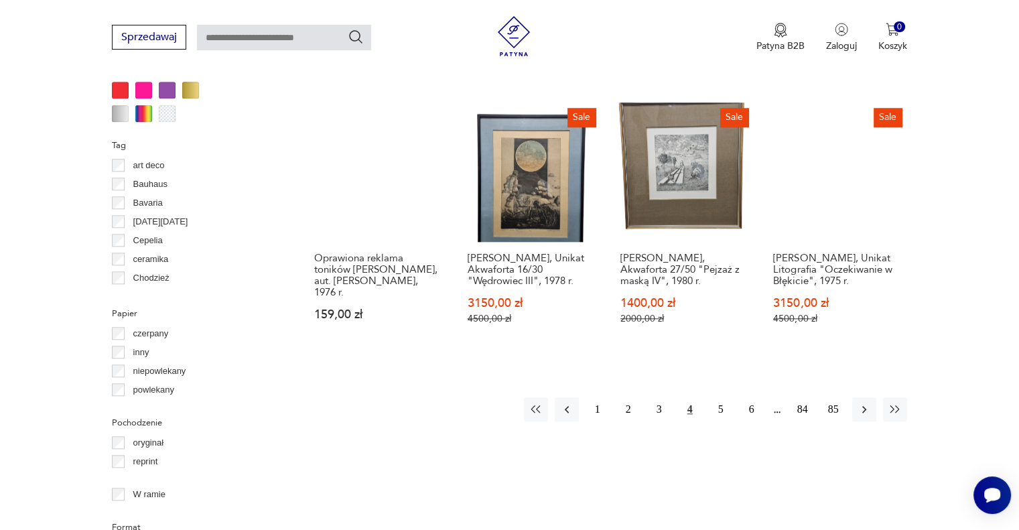
scroll to position [1330, 0]
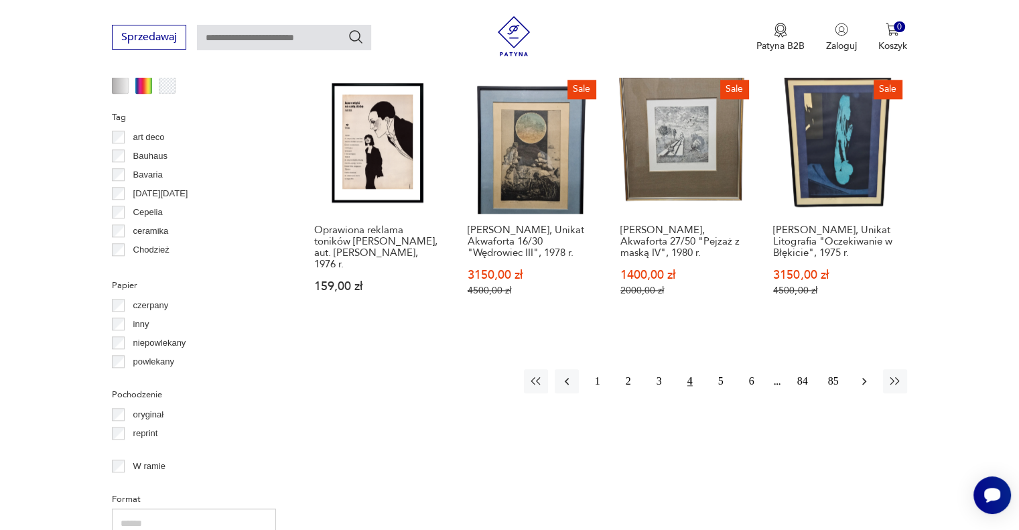
click at [862, 374] on icon "button" at bounding box center [863, 380] width 13 height 13
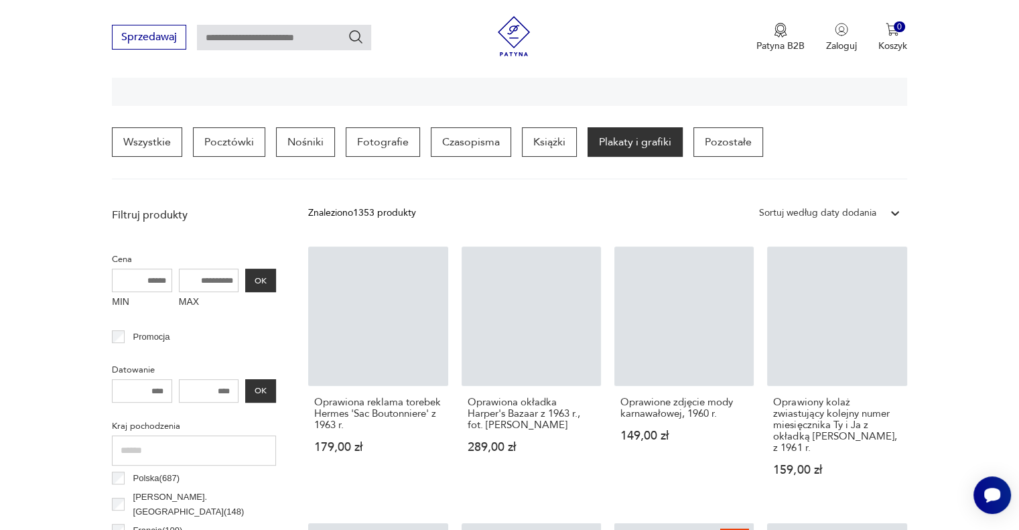
scroll to position [315, 0]
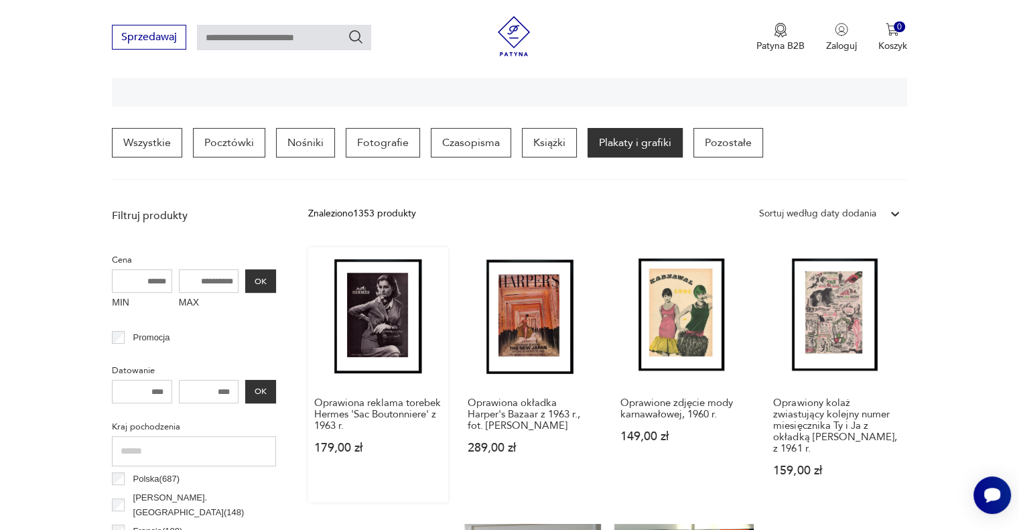
click at [356, 333] on link "Oprawiona reklama torebek Hermes 'Sac Boutonniere' z 1963 r. 179,00 zł" at bounding box center [377, 374] width 139 height 255
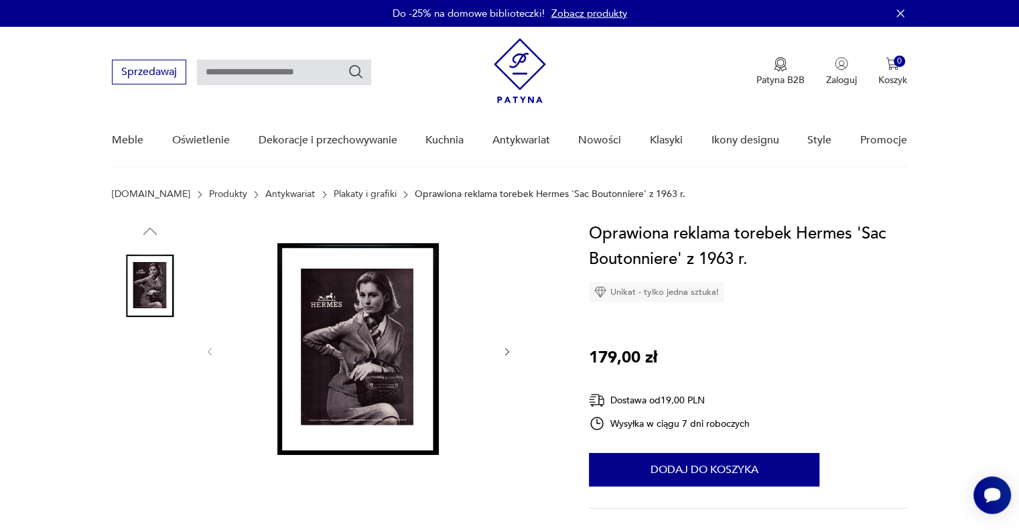
click at [373, 359] on img at bounding box center [358, 350] width 258 height 258
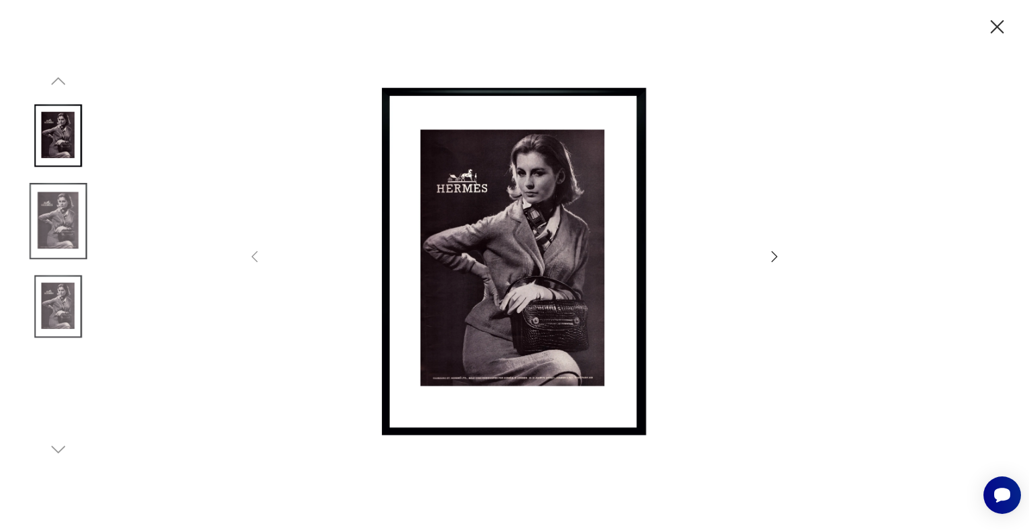
click at [998, 26] on icon "button" at bounding box center [996, 26] width 23 height 23
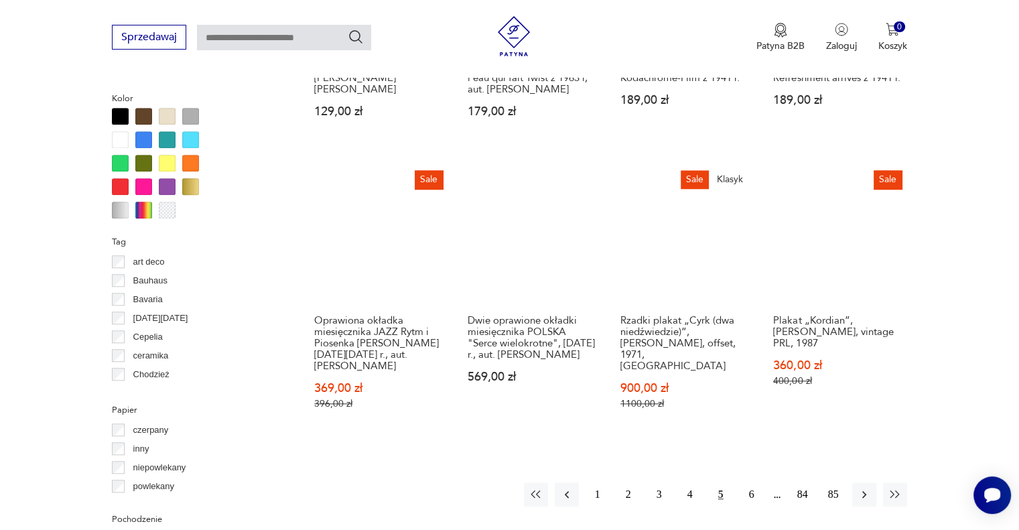
scroll to position [1210, 0]
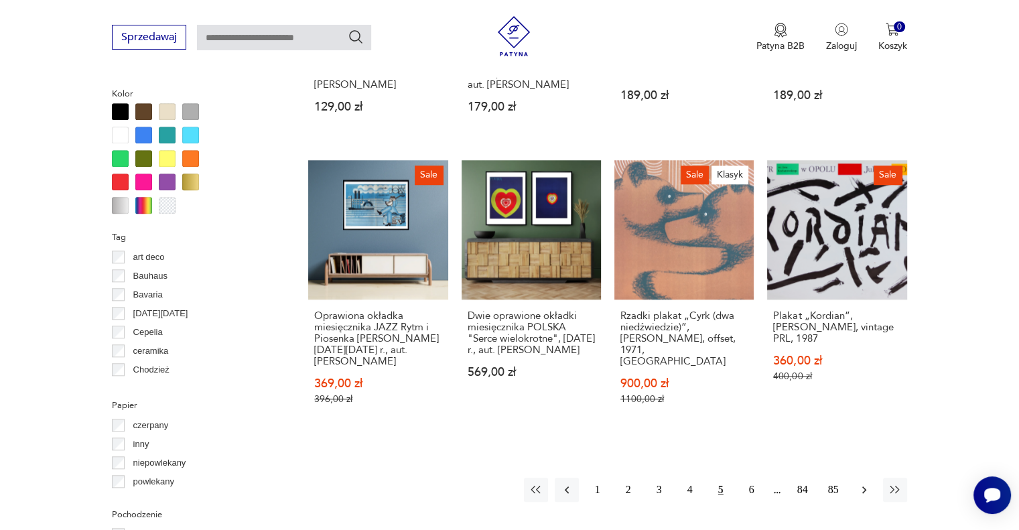
click at [861, 498] on button "button" at bounding box center [864, 489] width 24 height 24
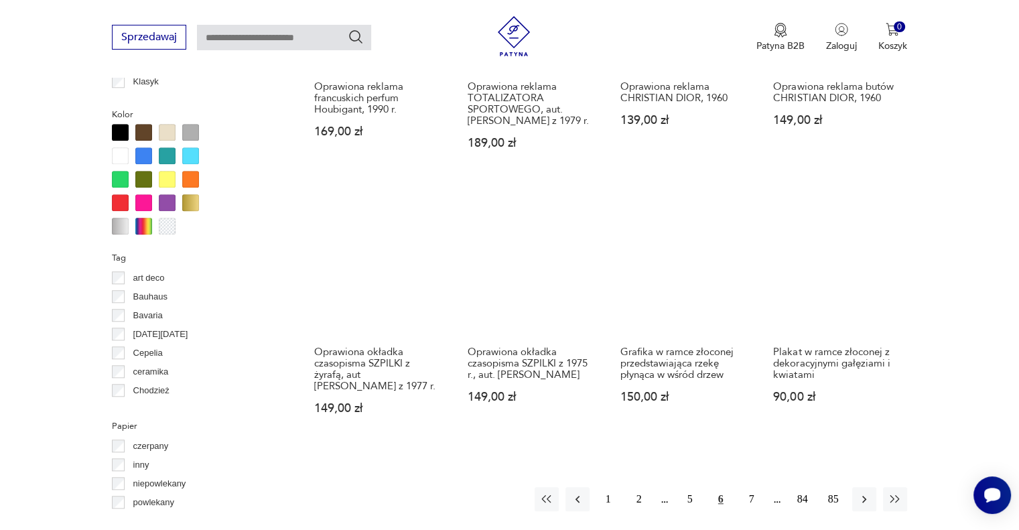
scroll to position [1227, 0]
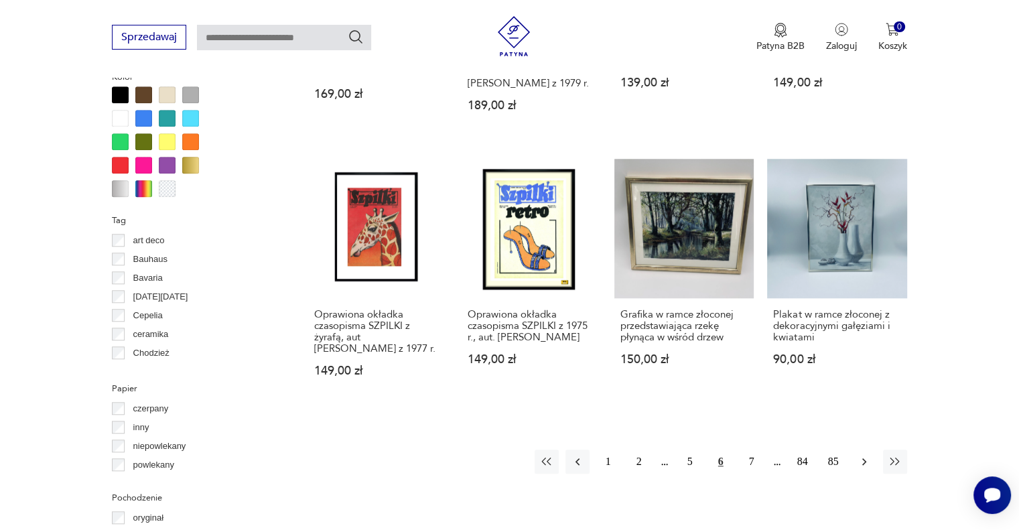
click at [858, 455] on icon "button" at bounding box center [863, 461] width 13 height 13
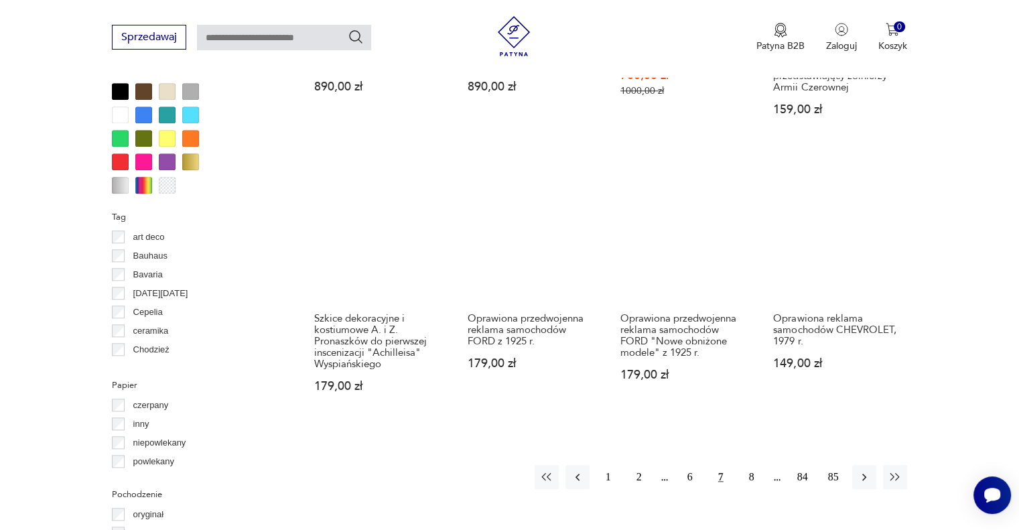
scroll to position [1237, 0]
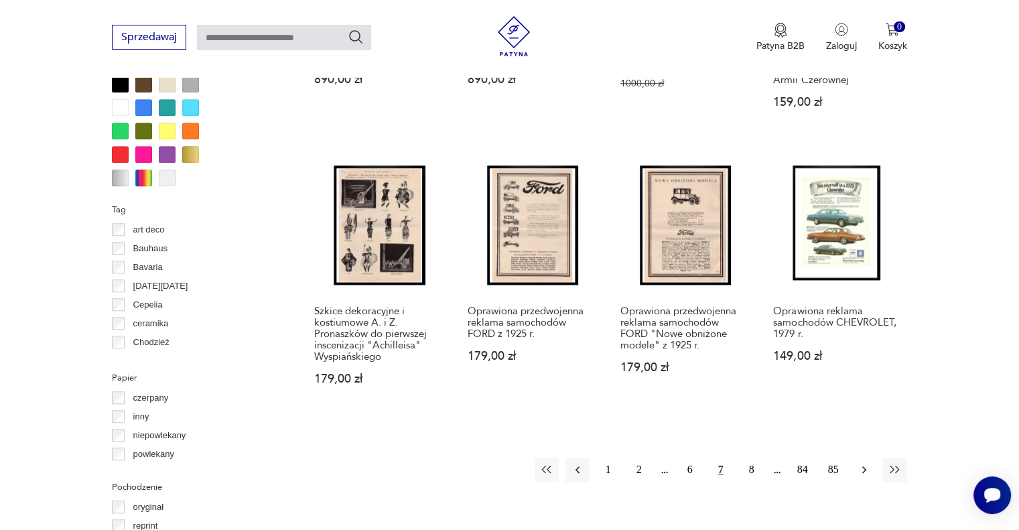
click at [857, 463] on icon "button" at bounding box center [863, 469] width 13 height 13
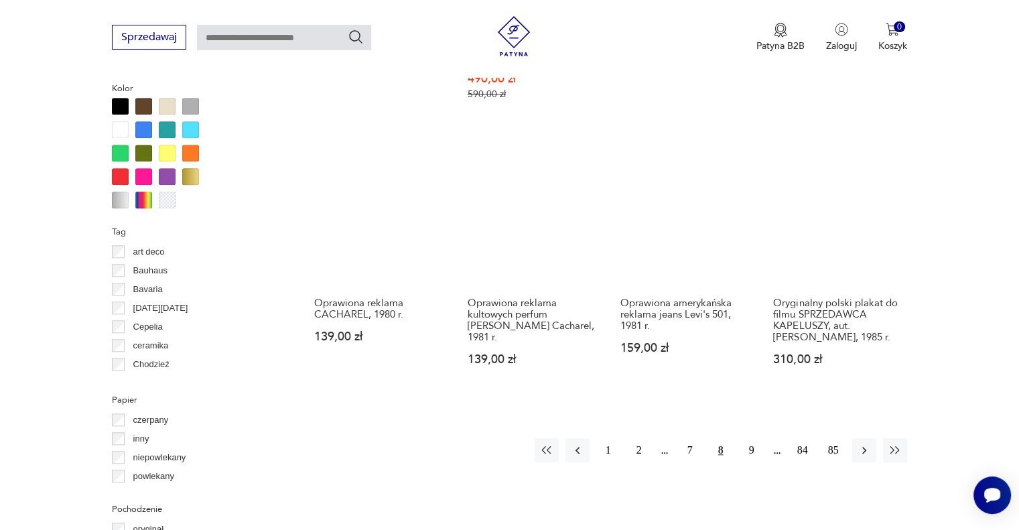
scroll to position [1240, 0]
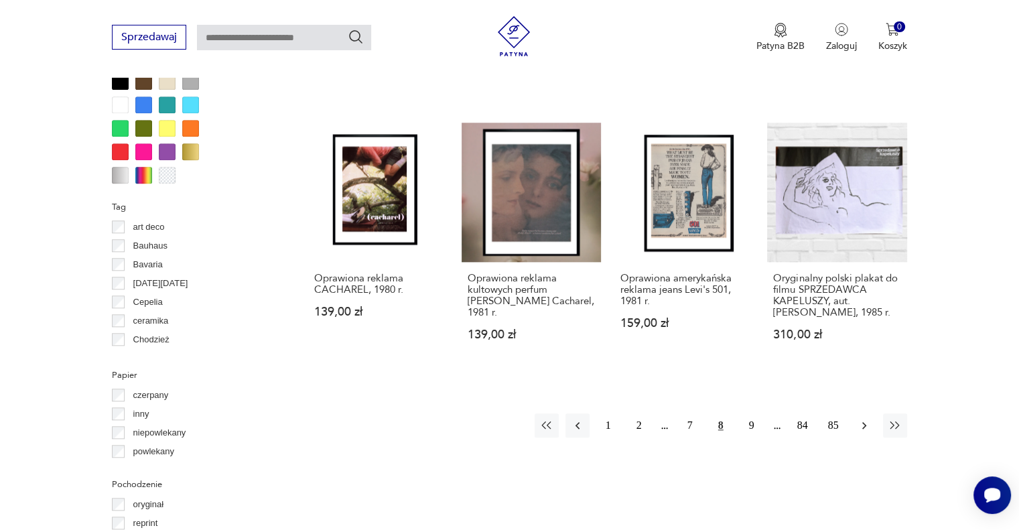
click at [865, 419] on icon "button" at bounding box center [863, 425] width 13 height 13
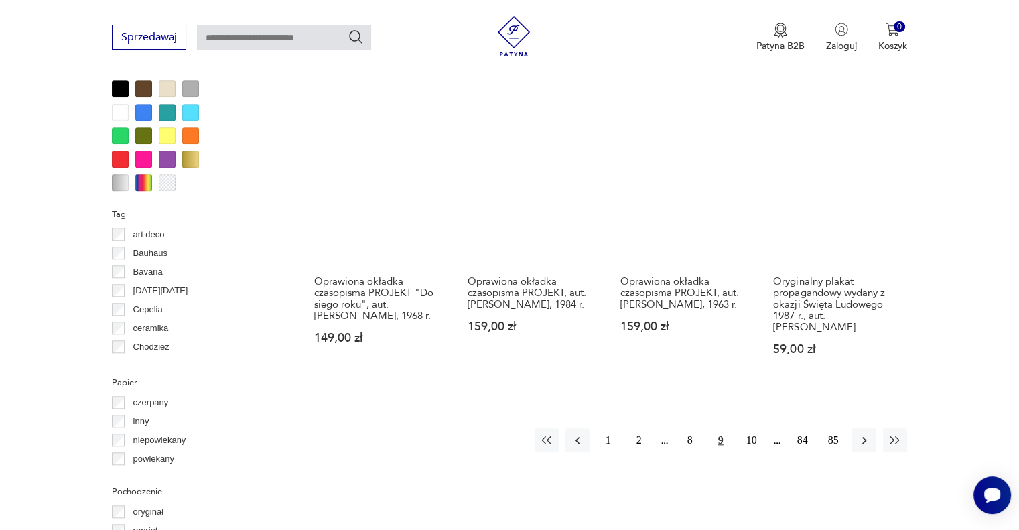
scroll to position [1230, 0]
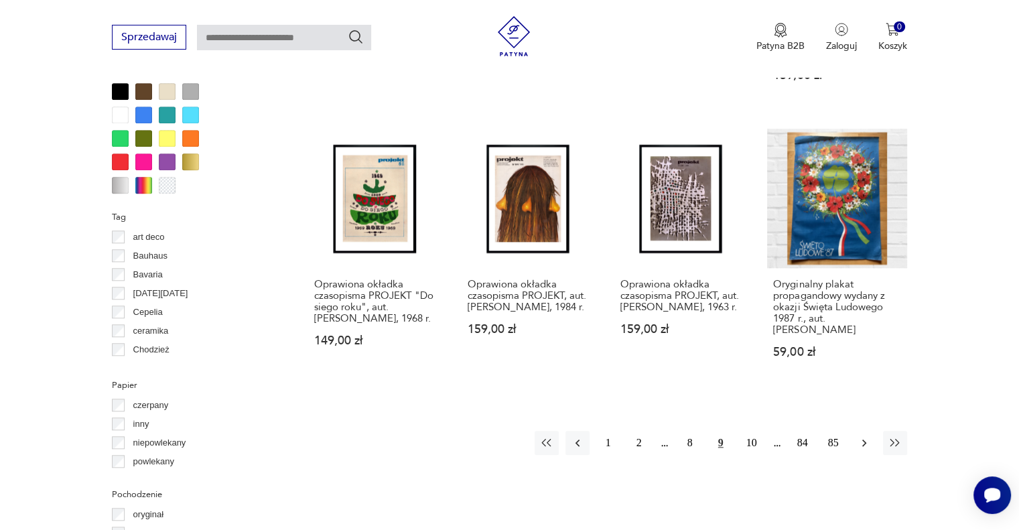
click at [860, 437] on icon "button" at bounding box center [863, 442] width 13 height 13
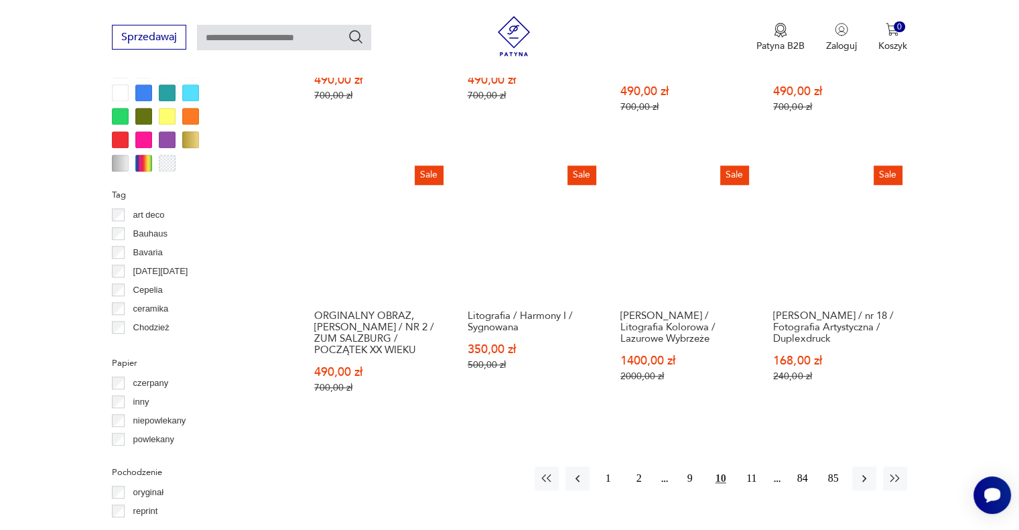
scroll to position [1255, 0]
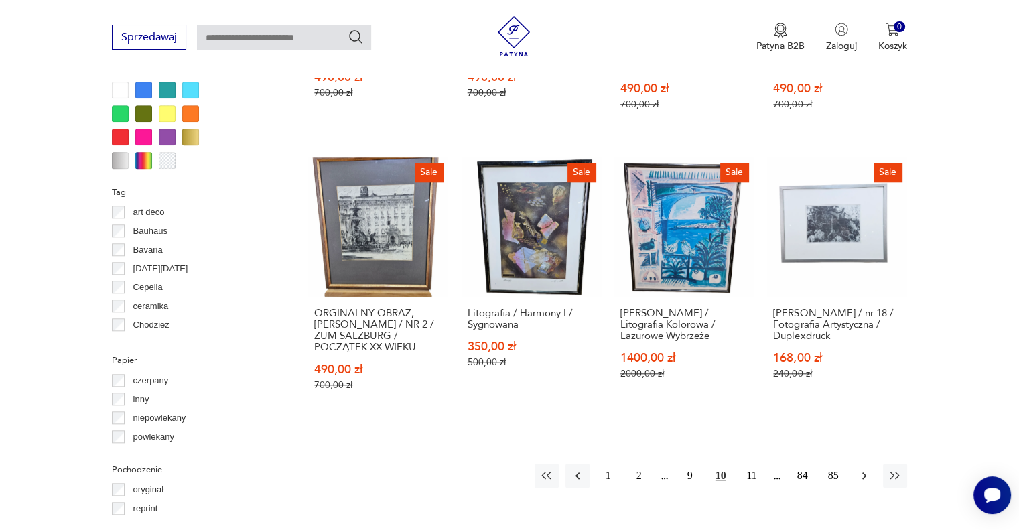
click at [862, 469] on icon "button" at bounding box center [863, 475] width 13 height 13
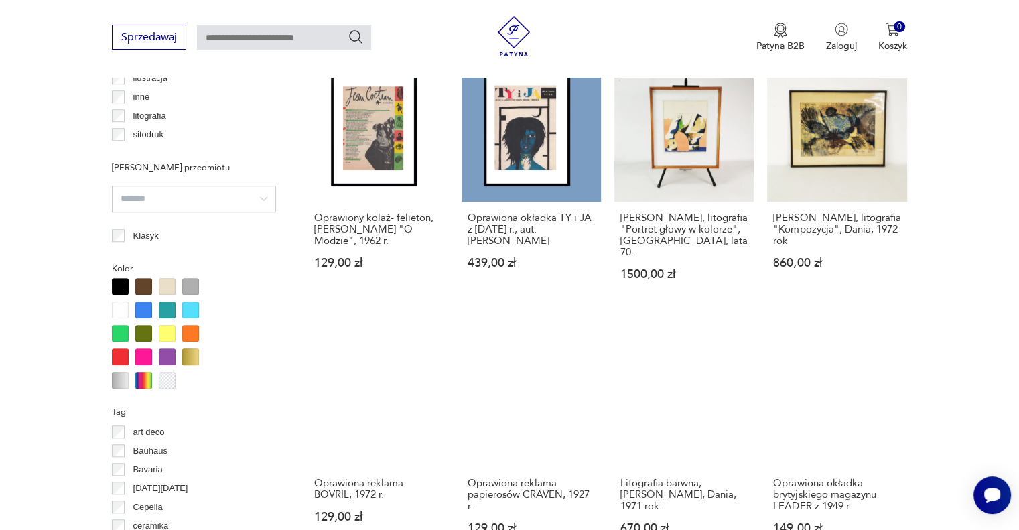
scroll to position [1226, 0]
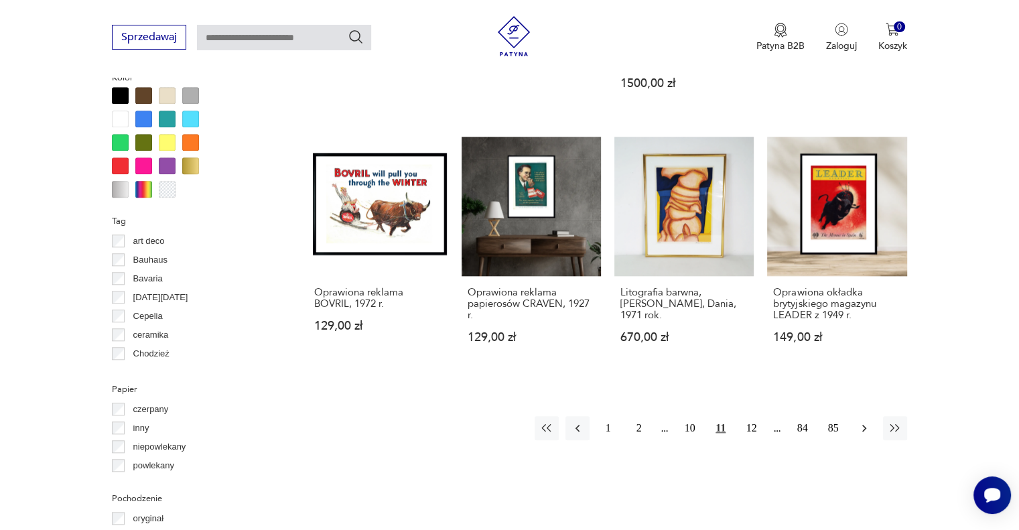
click at [856, 438] on button "button" at bounding box center [864, 428] width 24 height 24
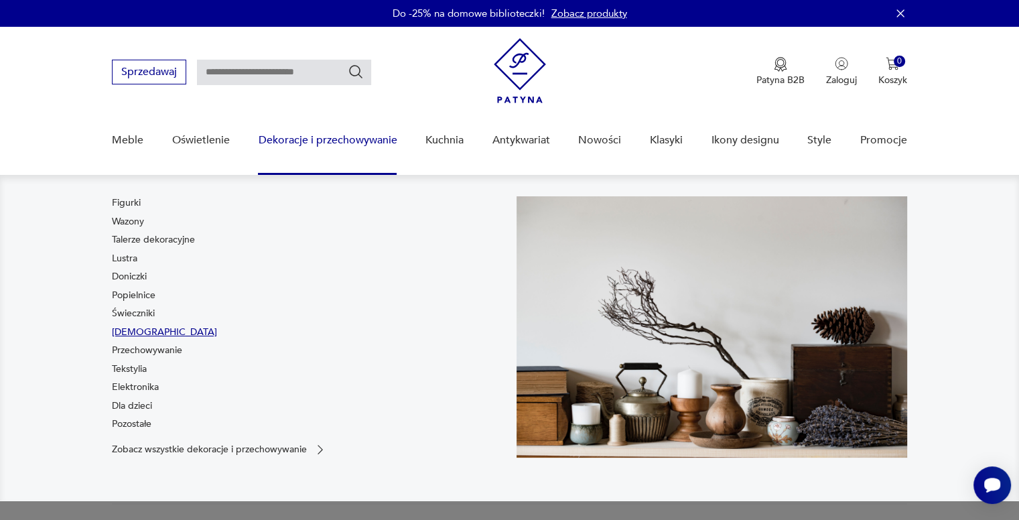
click at [136, 327] on link "[DEMOGRAPHIC_DATA]" at bounding box center [164, 331] width 105 height 13
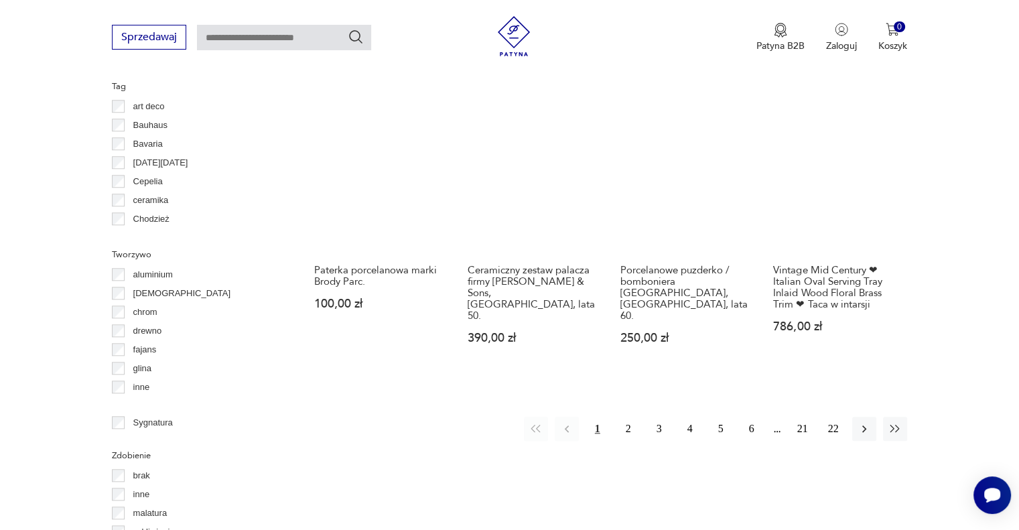
scroll to position [1268, 0]
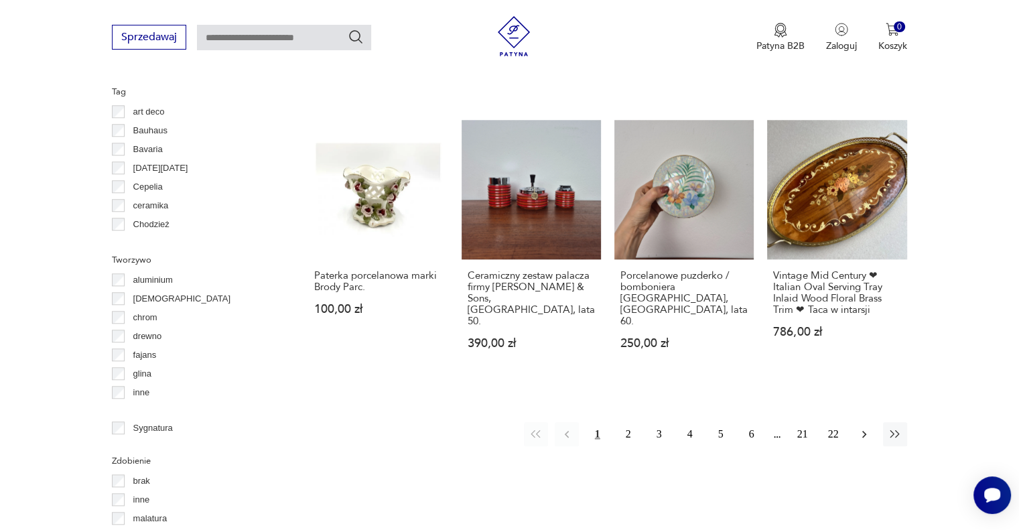
click at [862, 427] on icon "button" at bounding box center [863, 433] width 13 height 13
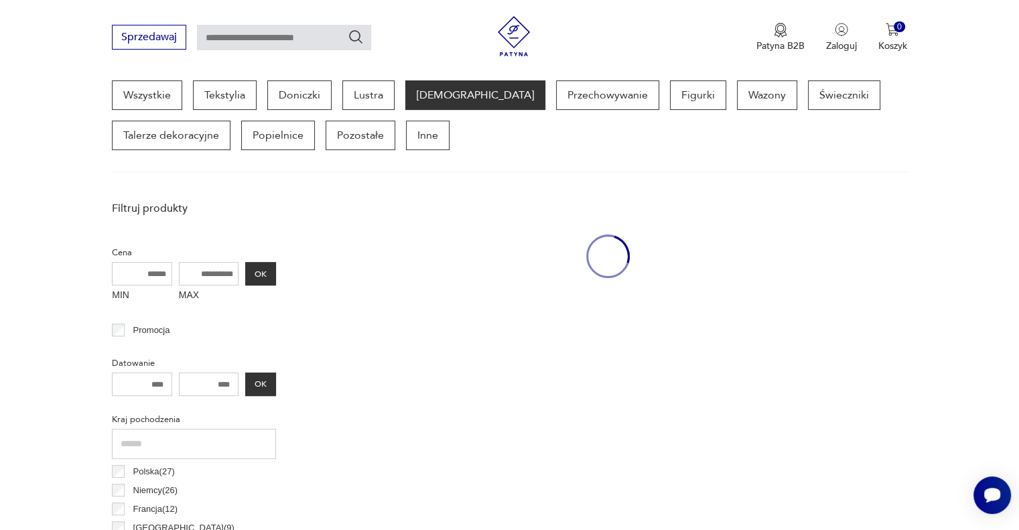
scroll to position [355, 0]
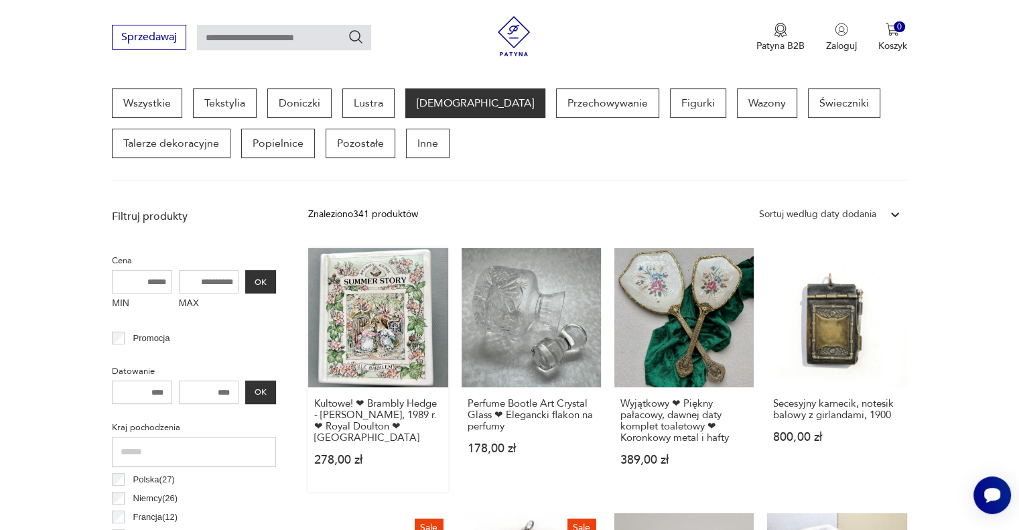
click at [369, 323] on link "Kultowe! ❤ Brambly Hedge - [PERSON_NAME], 1989 r. ❤ Royal Doulton ❤ Skarbonka 2…" at bounding box center [377, 370] width 139 height 244
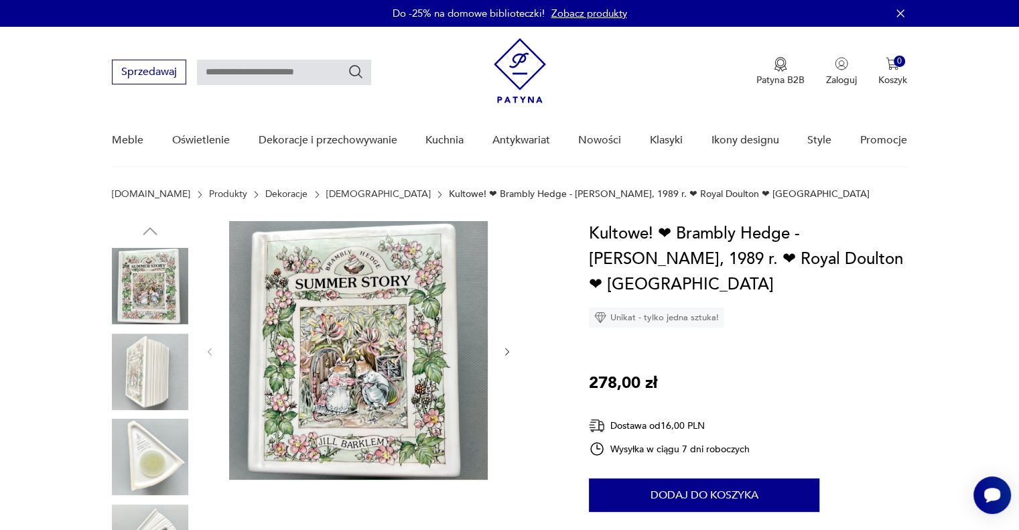
click at [509, 352] on icon "button" at bounding box center [507, 351] width 11 height 11
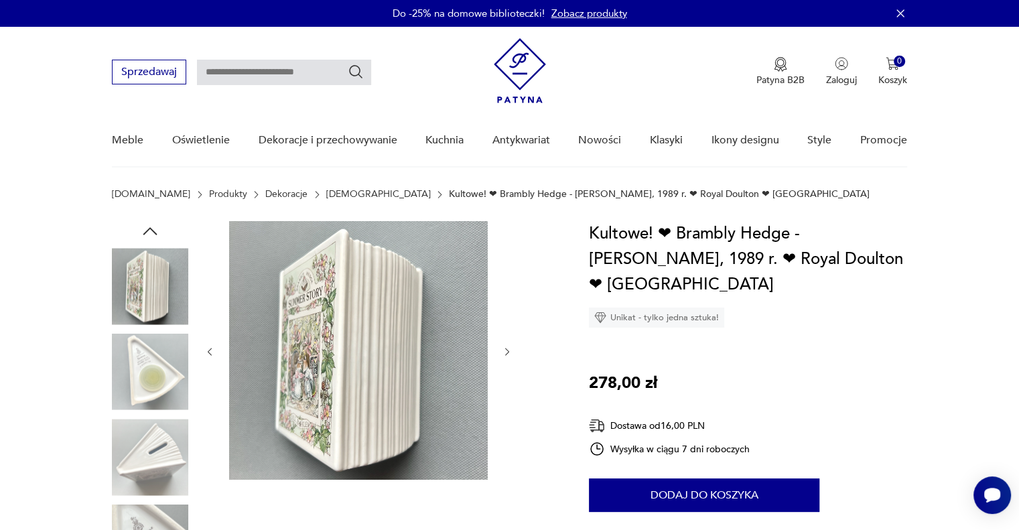
click at [509, 352] on icon "button" at bounding box center [507, 351] width 11 height 11
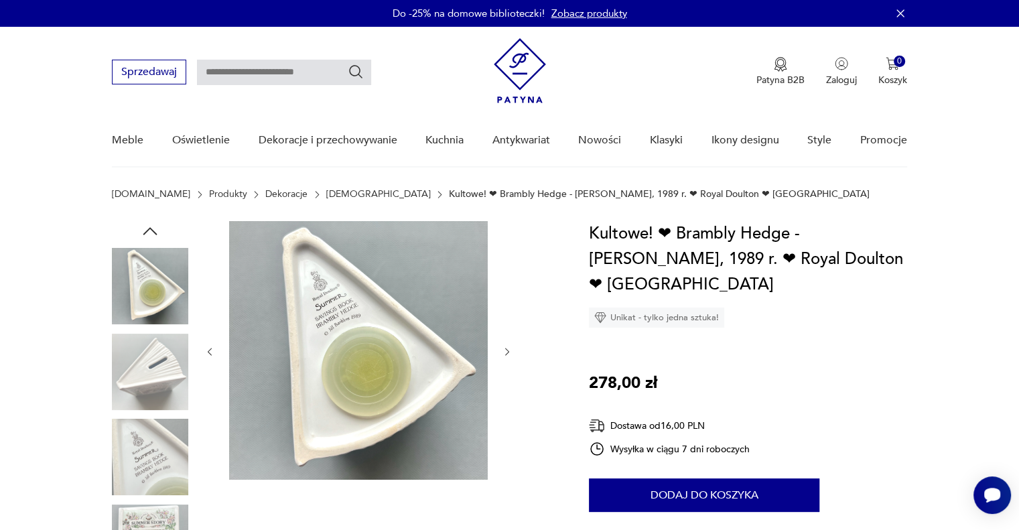
click at [509, 352] on icon "button" at bounding box center [507, 351] width 11 height 11
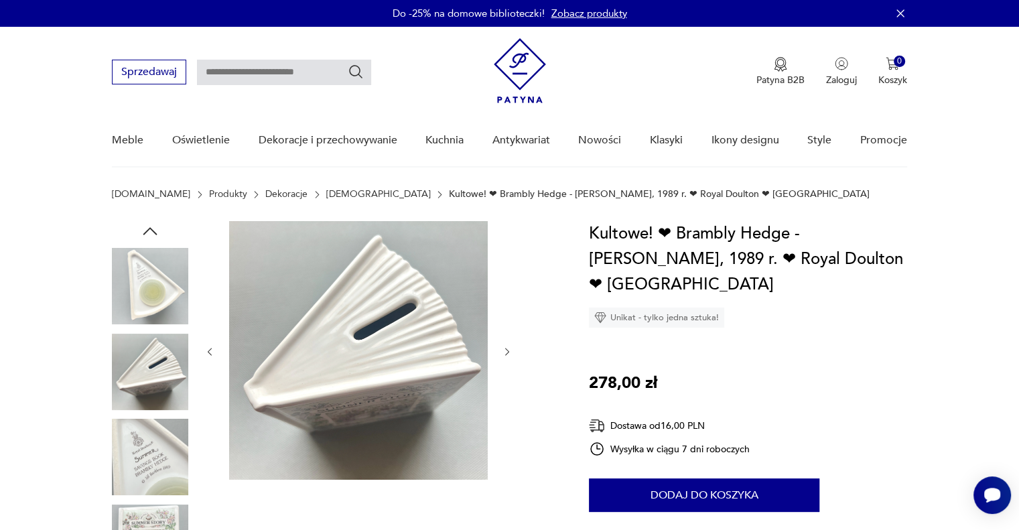
click at [509, 352] on icon "button" at bounding box center [507, 351] width 11 height 11
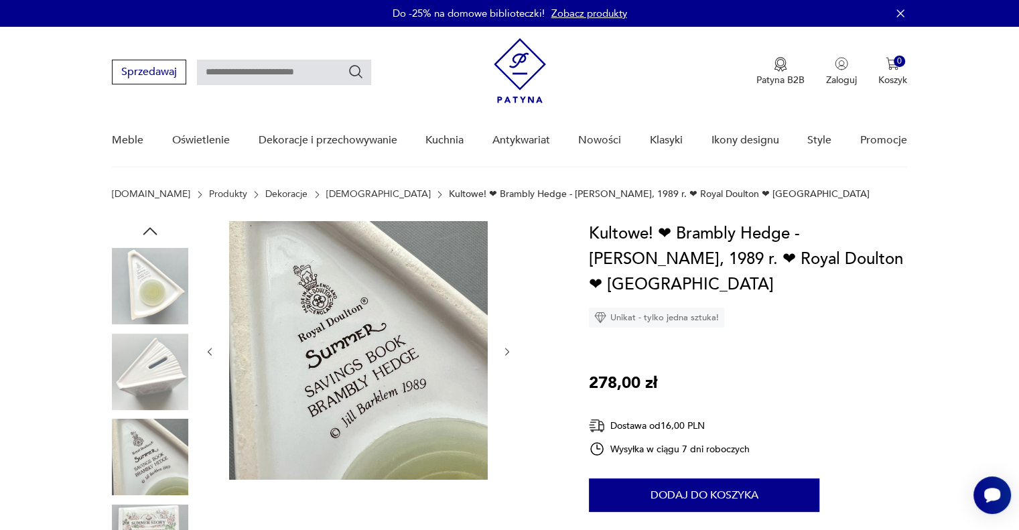
click at [509, 352] on icon "button" at bounding box center [507, 351] width 11 height 11
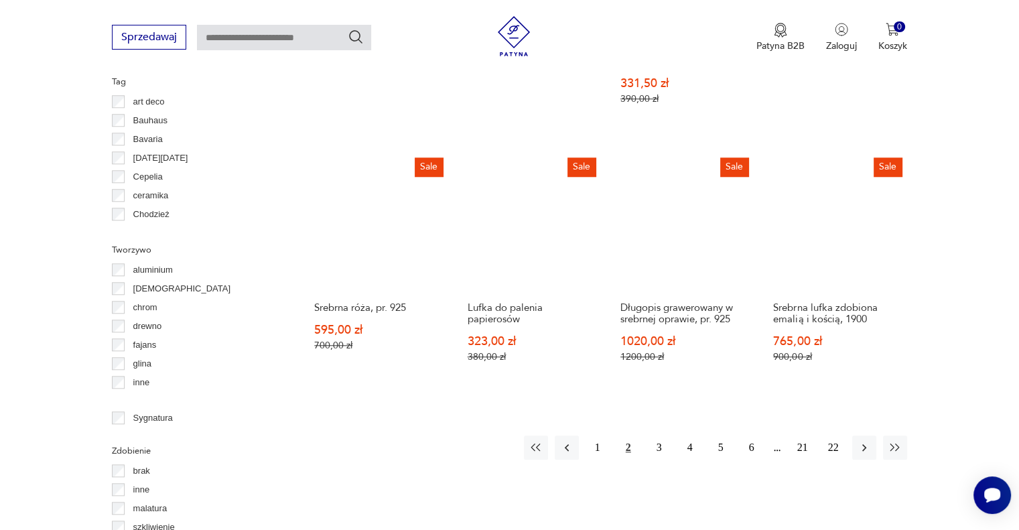
scroll to position [1290, 0]
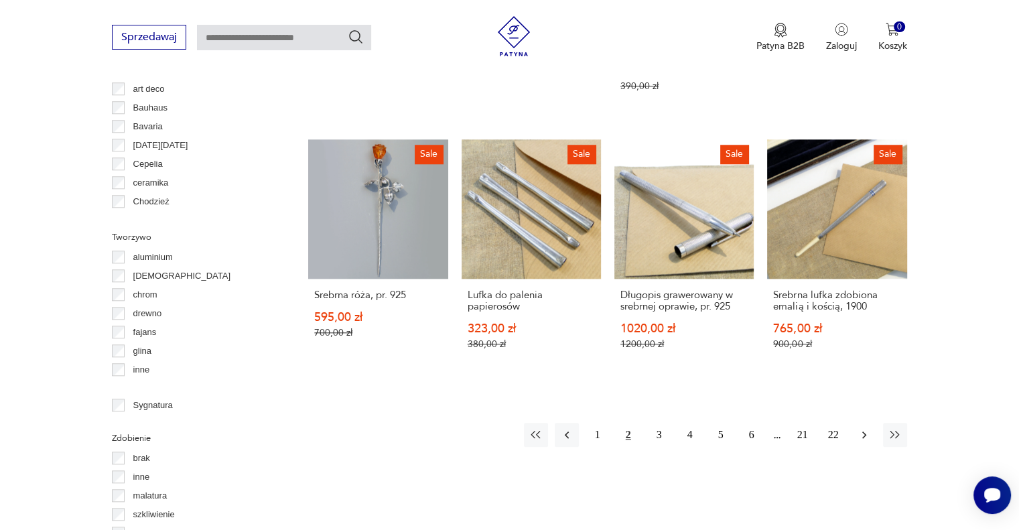
click at [867, 428] on icon "button" at bounding box center [863, 434] width 13 height 13
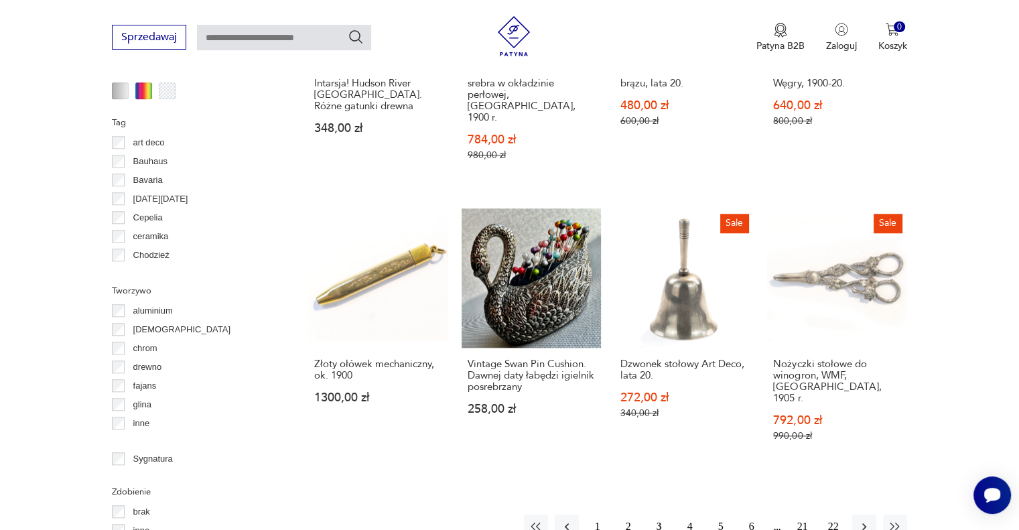
scroll to position [1249, 0]
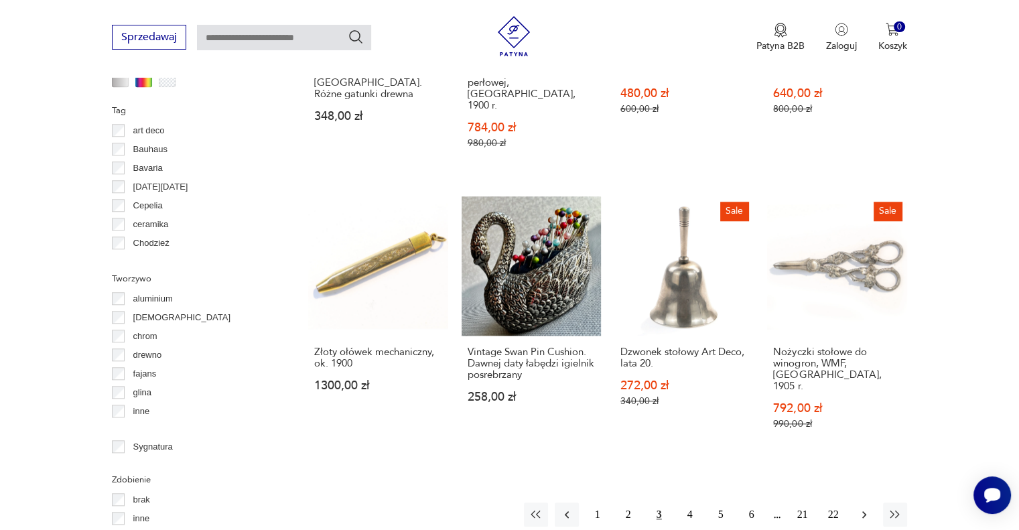
click at [867, 508] on icon "button" at bounding box center [863, 514] width 13 height 13
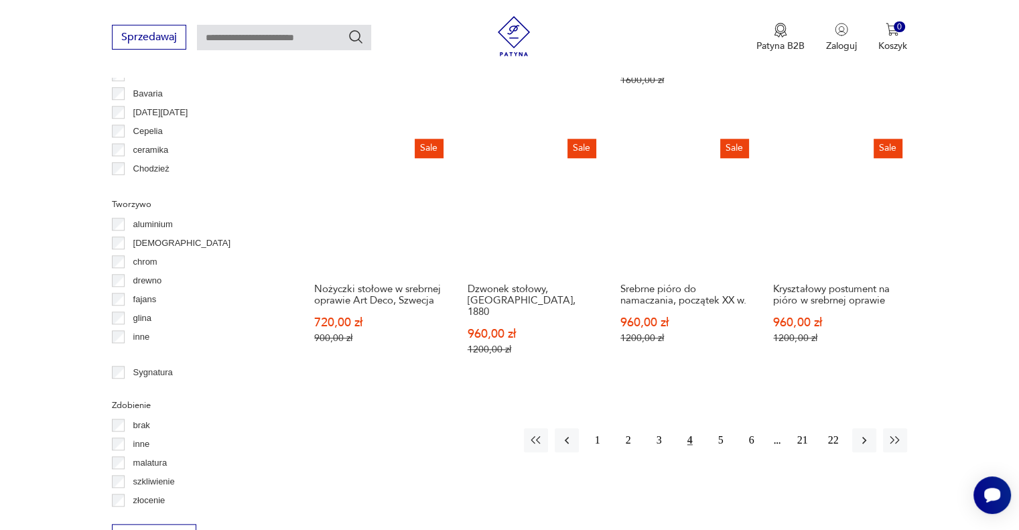
scroll to position [1326, 0]
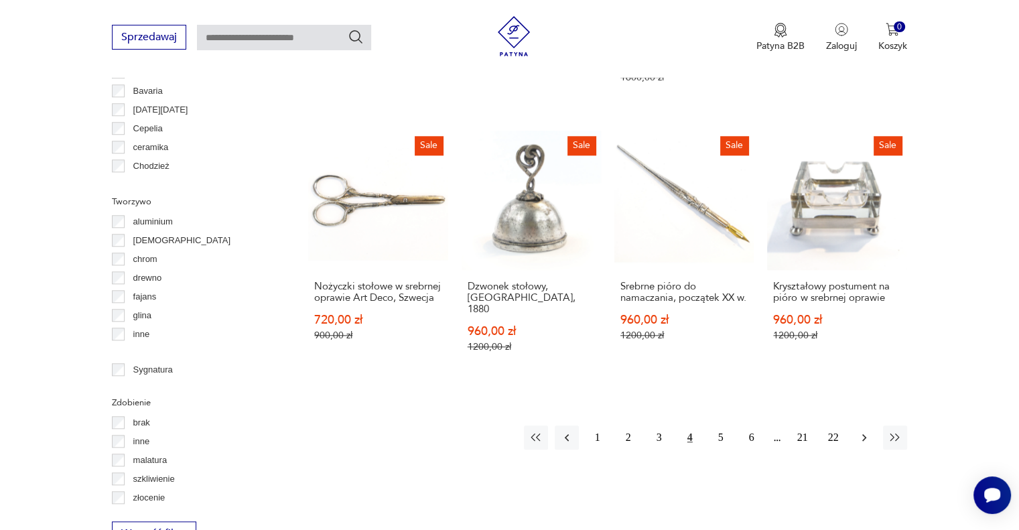
click at [863, 431] on icon "button" at bounding box center [863, 437] width 13 height 13
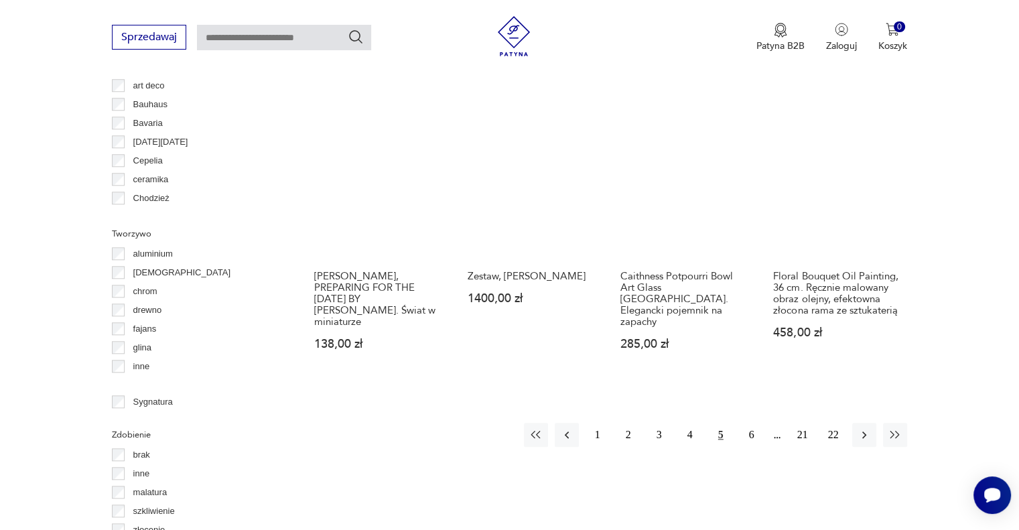
scroll to position [1417, 0]
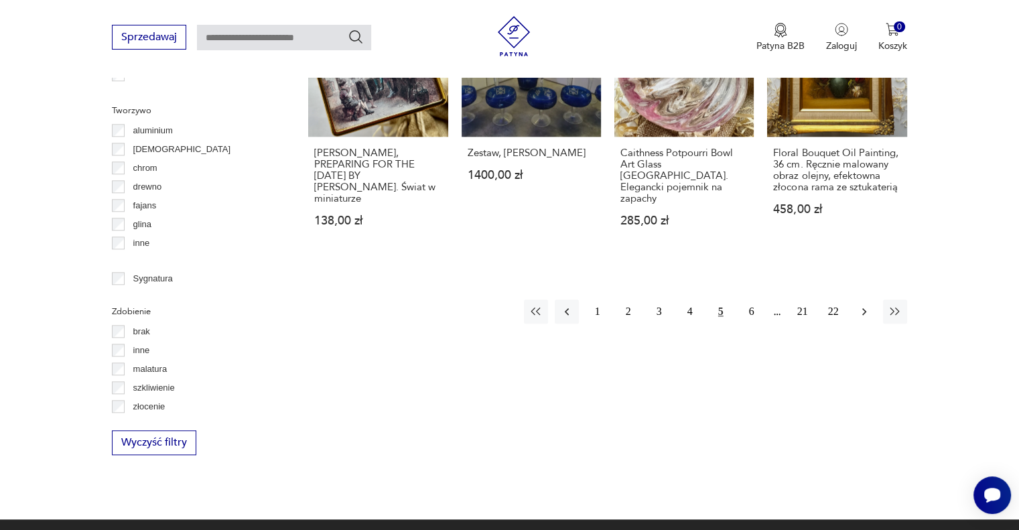
click at [863, 305] on icon "button" at bounding box center [863, 311] width 13 height 13
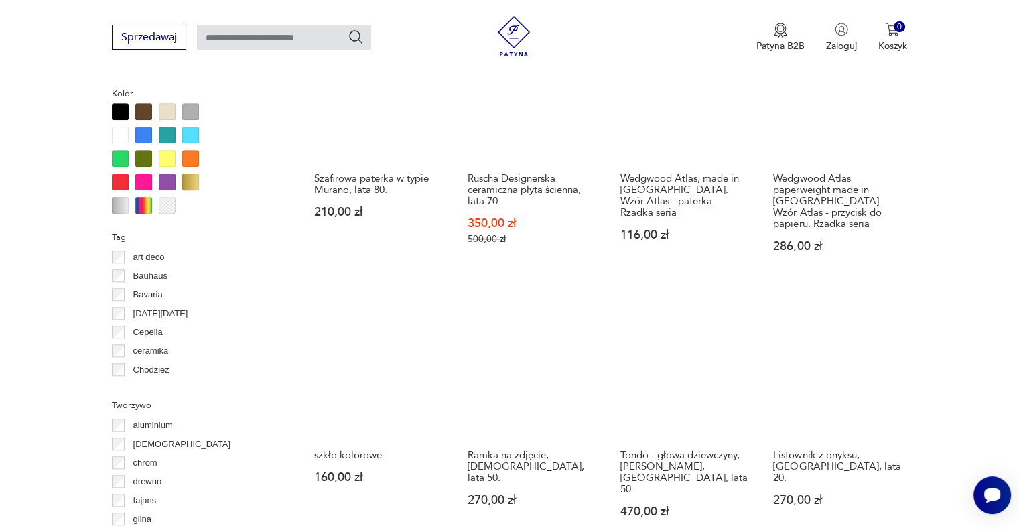
scroll to position [1241, 0]
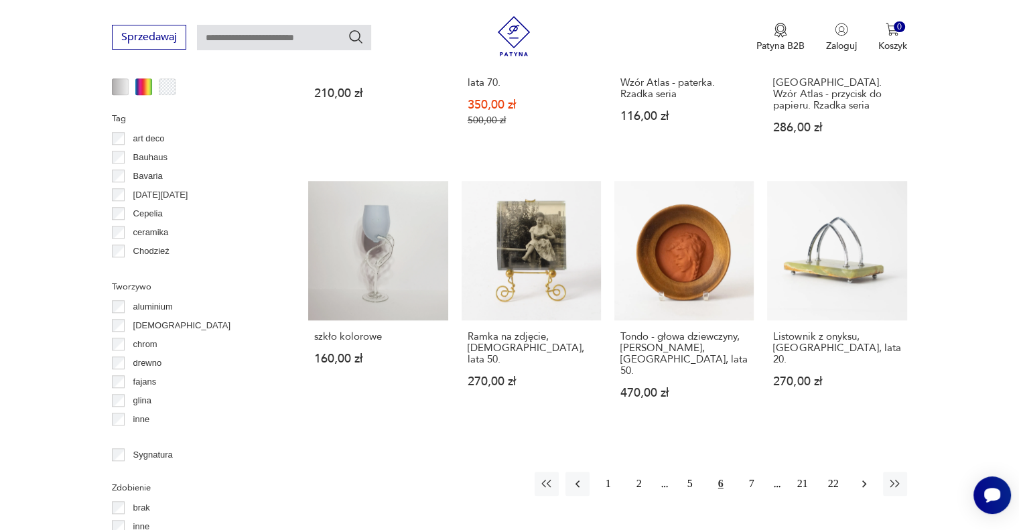
click at [856, 471] on button "button" at bounding box center [864, 483] width 24 height 24
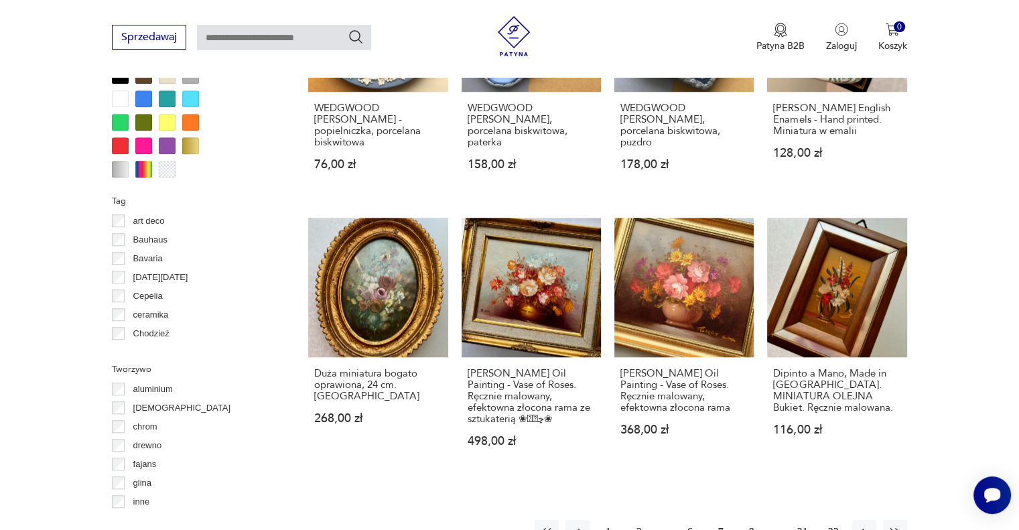
scroll to position [1179, 0]
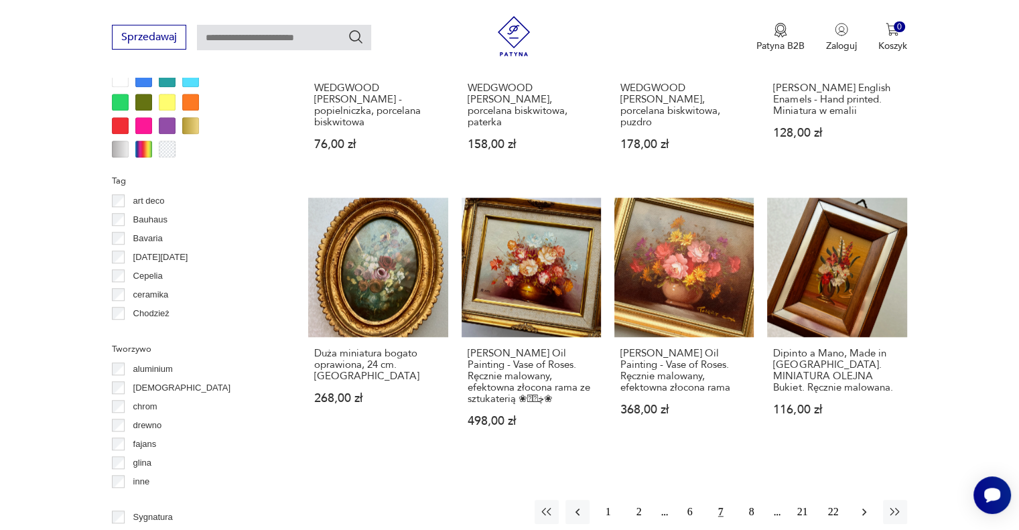
click at [864, 505] on icon "button" at bounding box center [863, 511] width 13 height 13
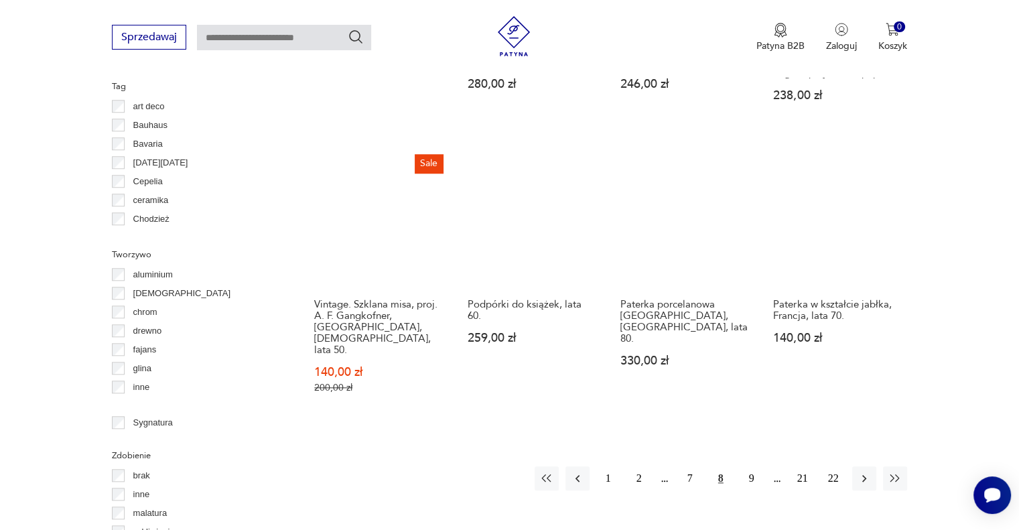
scroll to position [1290, 0]
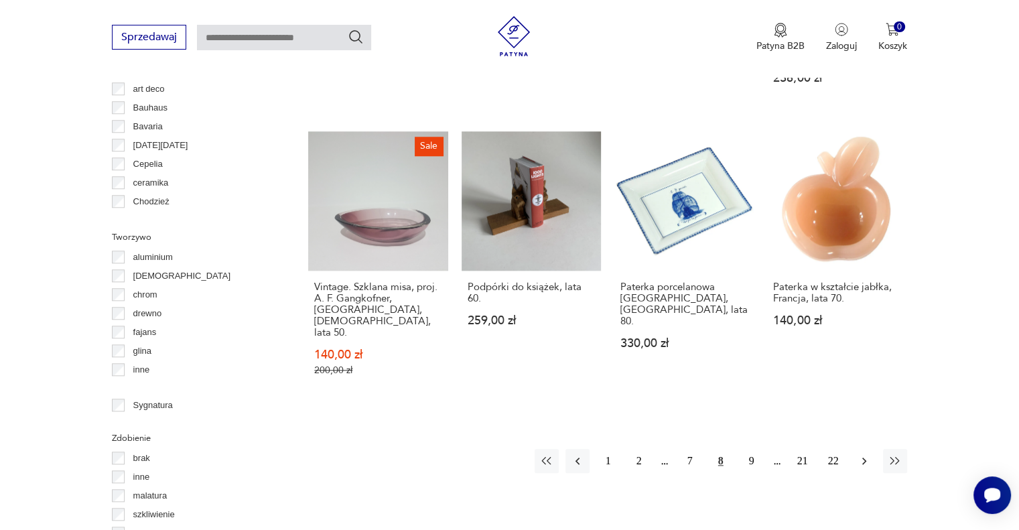
click at [868, 454] on icon "button" at bounding box center [863, 460] width 13 height 13
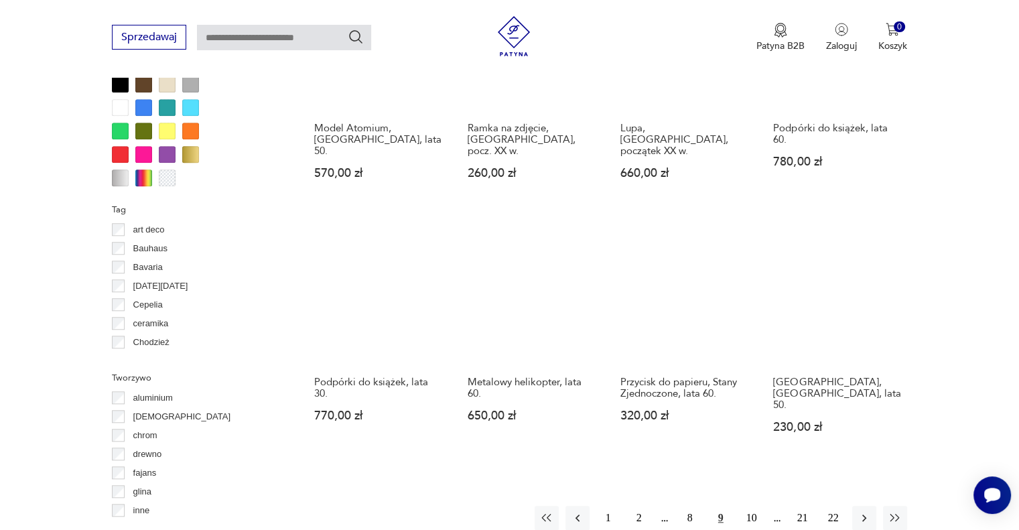
scroll to position [1160, 0]
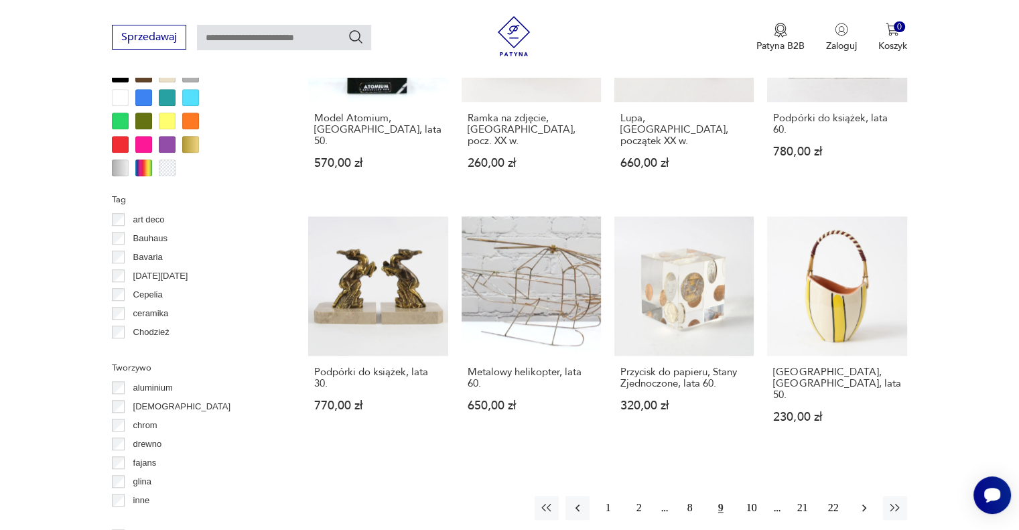
click at [868, 496] on button "button" at bounding box center [864, 508] width 24 height 24
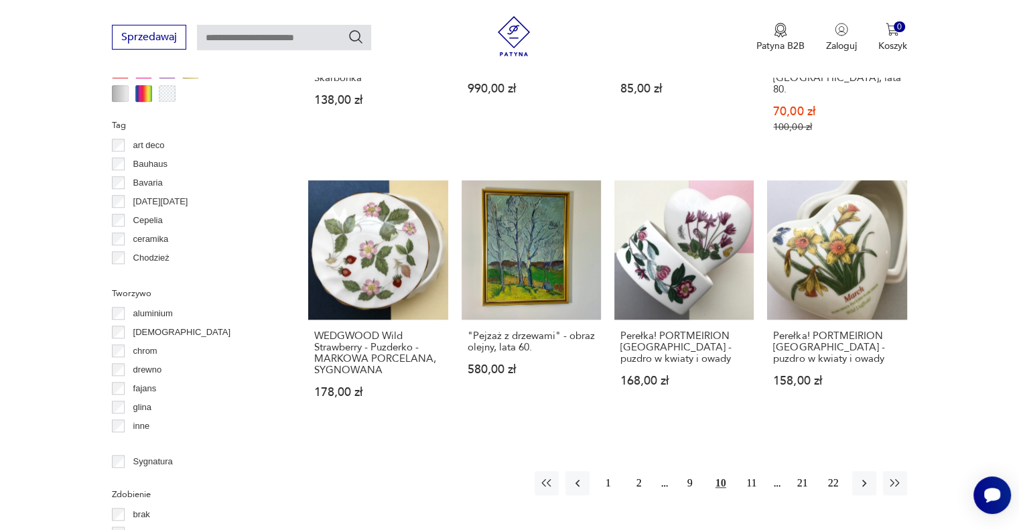
scroll to position [1254, 0]
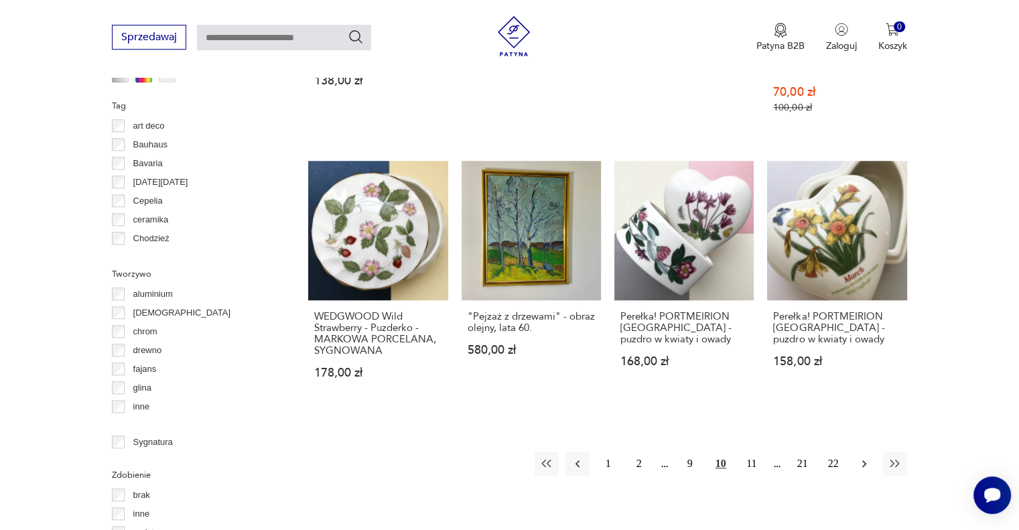
click at [867, 451] on button "button" at bounding box center [864, 463] width 24 height 24
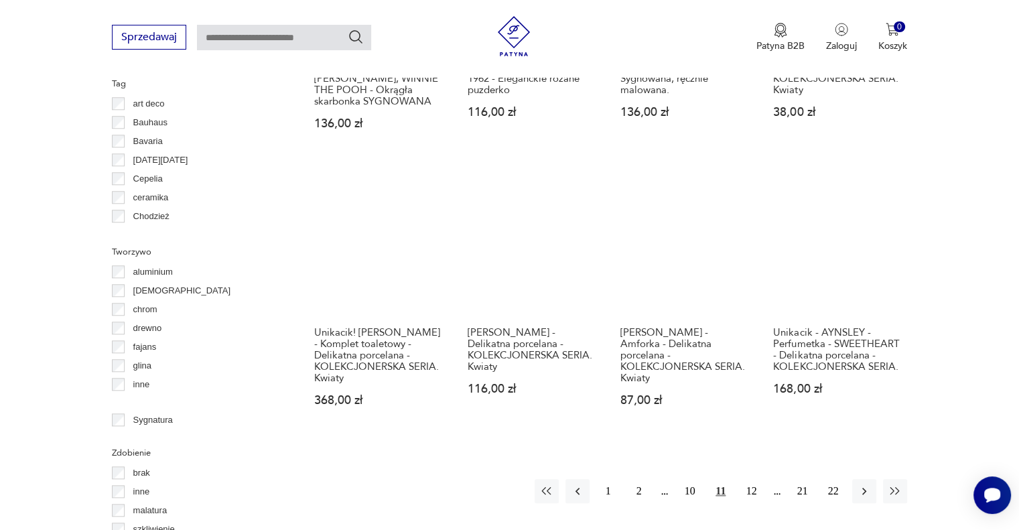
scroll to position [1280, 0]
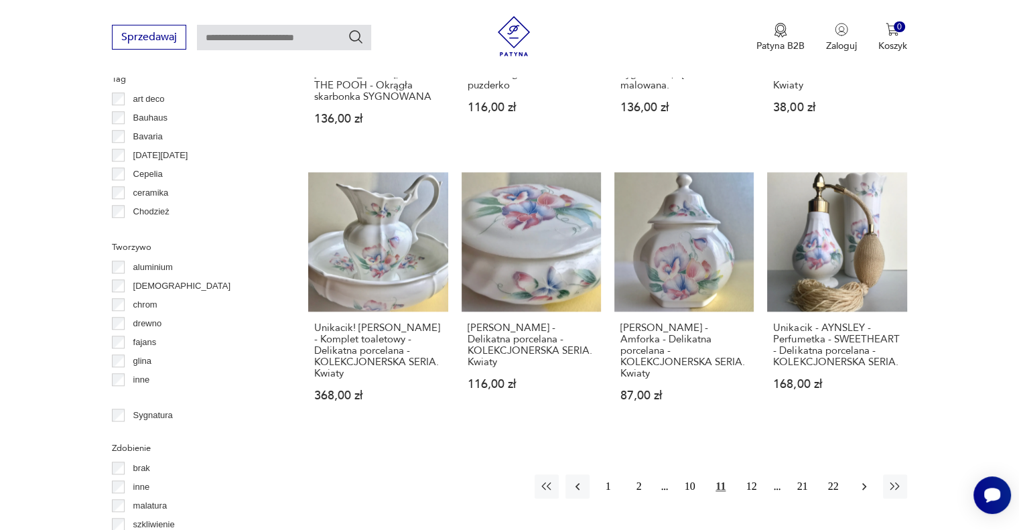
click at [861, 479] on icon "button" at bounding box center [863, 485] width 13 height 13
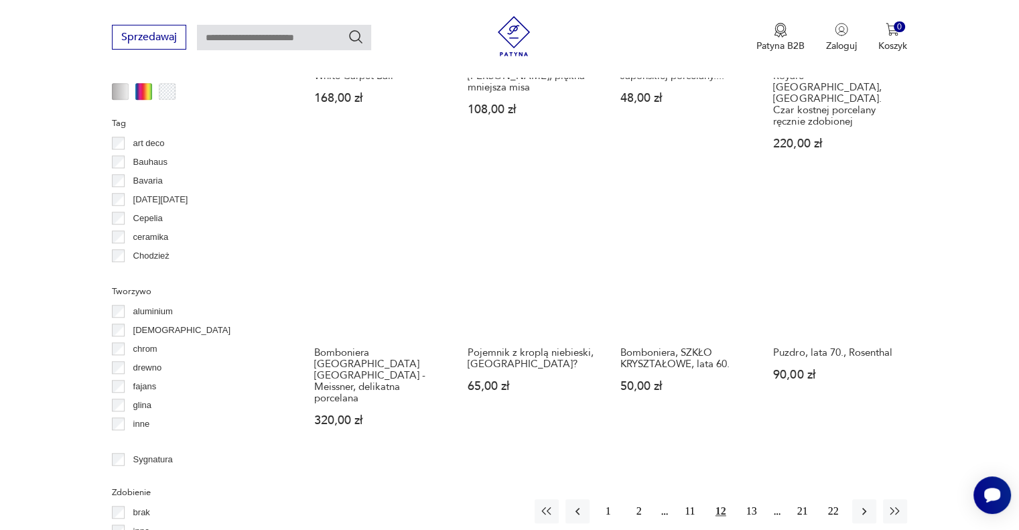
scroll to position [1239, 0]
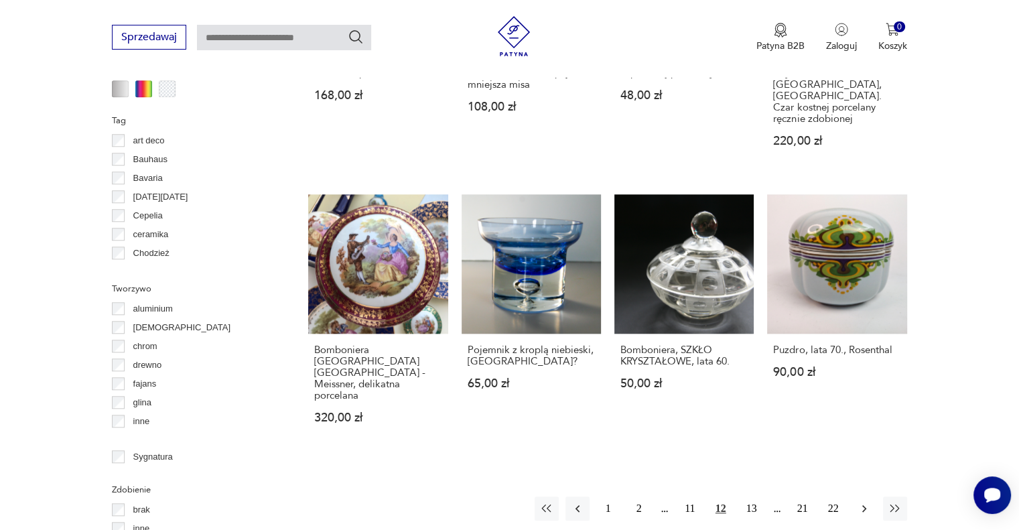
click at [867, 502] on icon "button" at bounding box center [863, 508] width 13 height 13
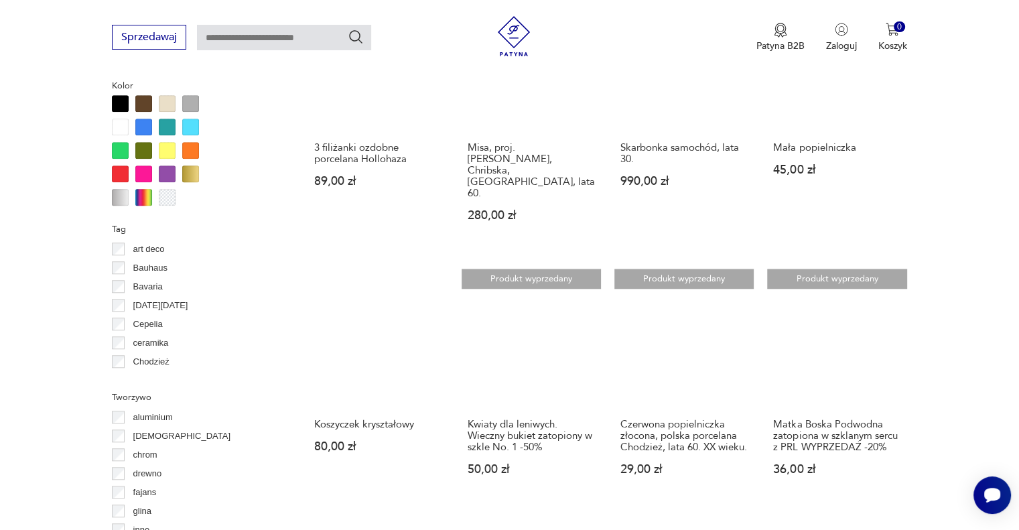
scroll to position [1231, 0]
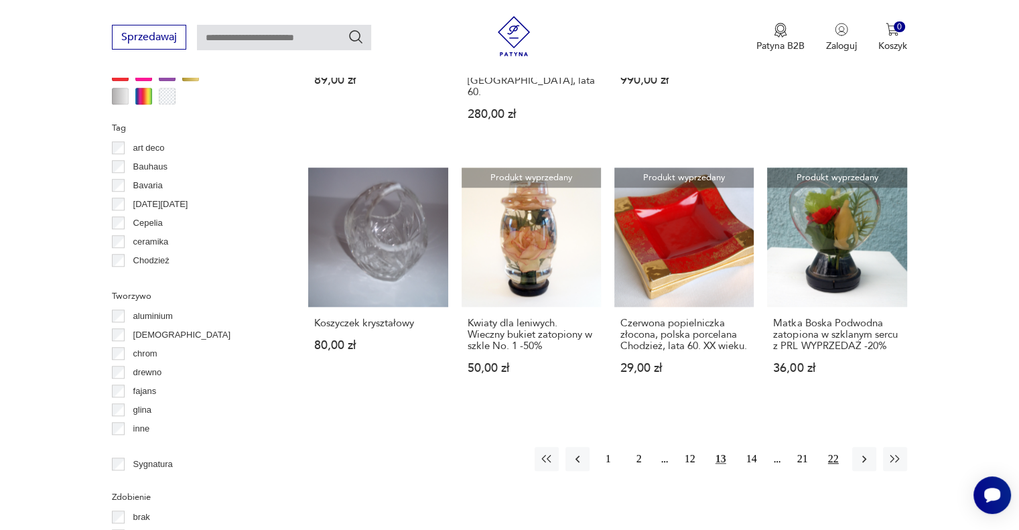
click at [832, 447] on button "22" at bounding box center [833, 459] width 24 height 24
